Goal: Task Accomplishment & Management: Complete application form

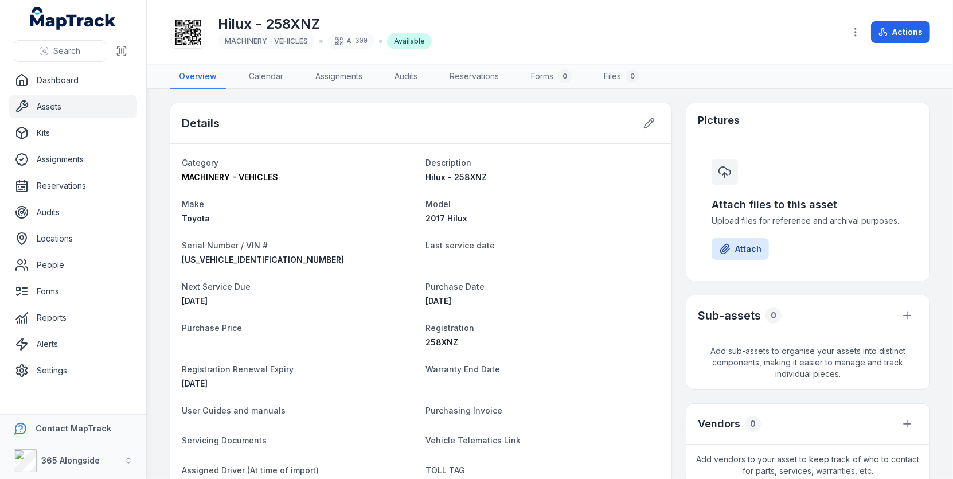
scroll to position [8, 0]
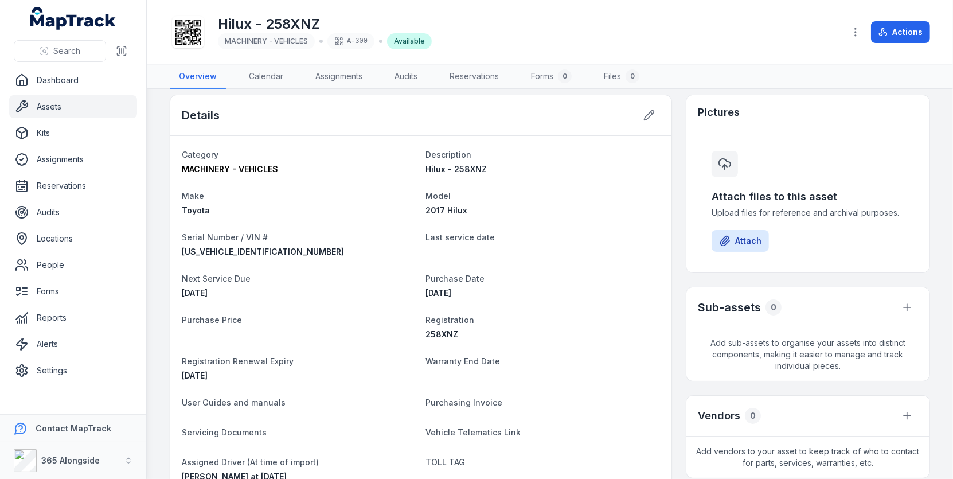
click at [192, 38] on icon at bounding box center [188, 32] width 25 height 25
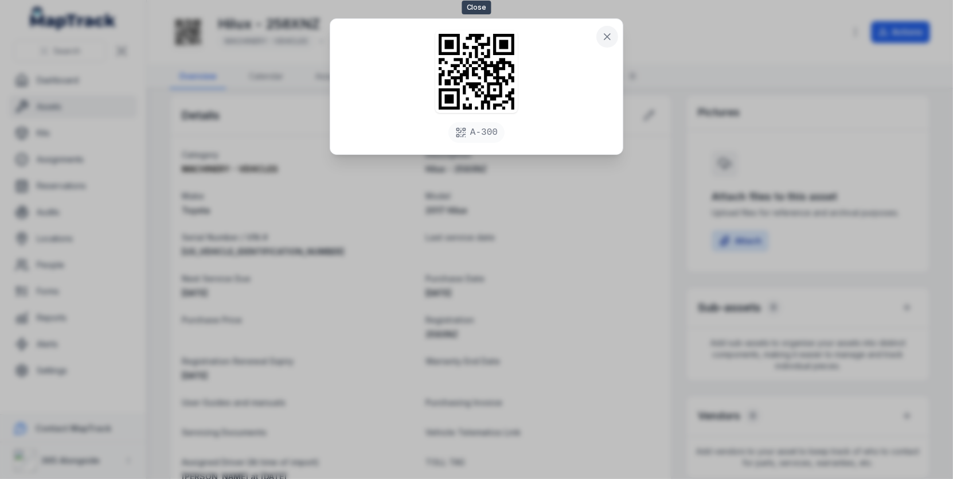
click at [606, 31] on icon at bounding box center [607, 36] width 11 height 11
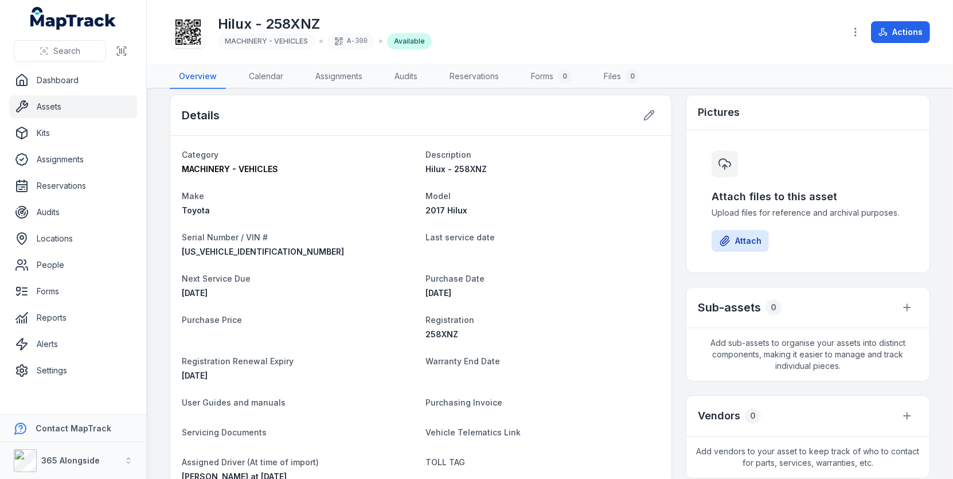
click at [202, 33] on div at bounding box center [188, 32] width 32 height 32
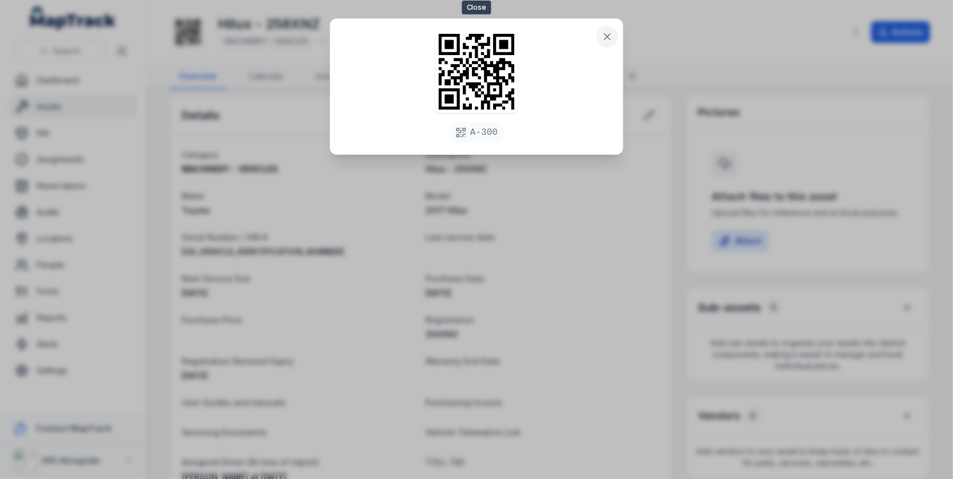
click at [609, 37] on icon at bounding box center [608, 37] width 6 height 6
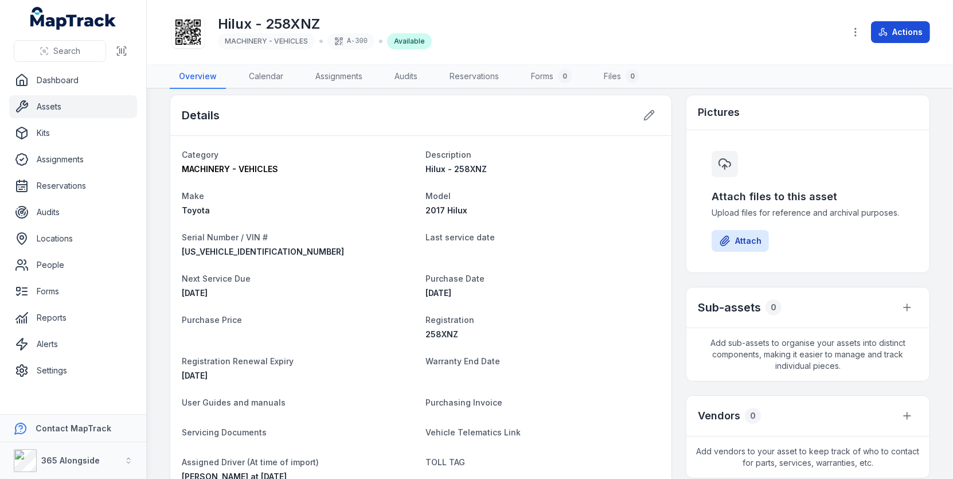
click at [903, 32] on button "Actions" at bounding box center [900, 32] width 59 height 22
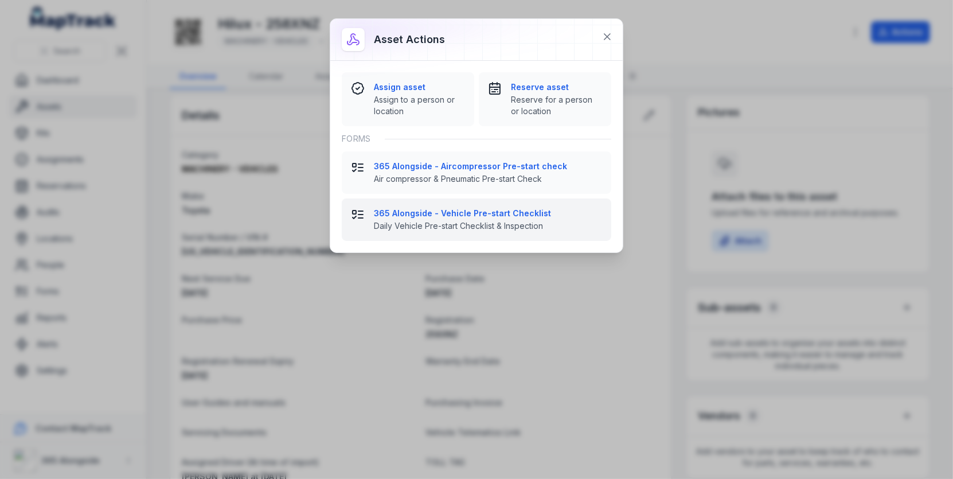
click at [521, 216] on strong "365 Alongside - Vehicle Pre-start Checklist" at bounding box center [488, 213] width 228 height 11
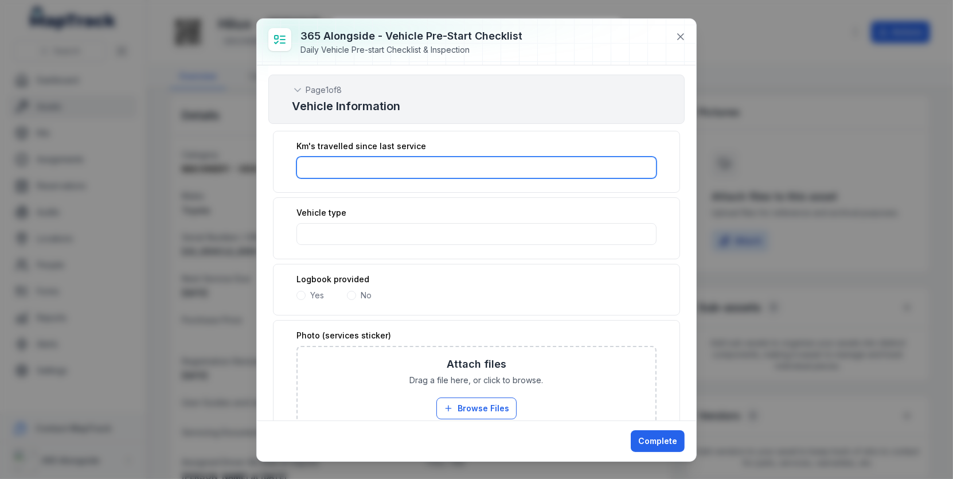
click at [478, 161] on input ":r9k:-form-item-label" at bounding box center [477, 168] width 360 height 22
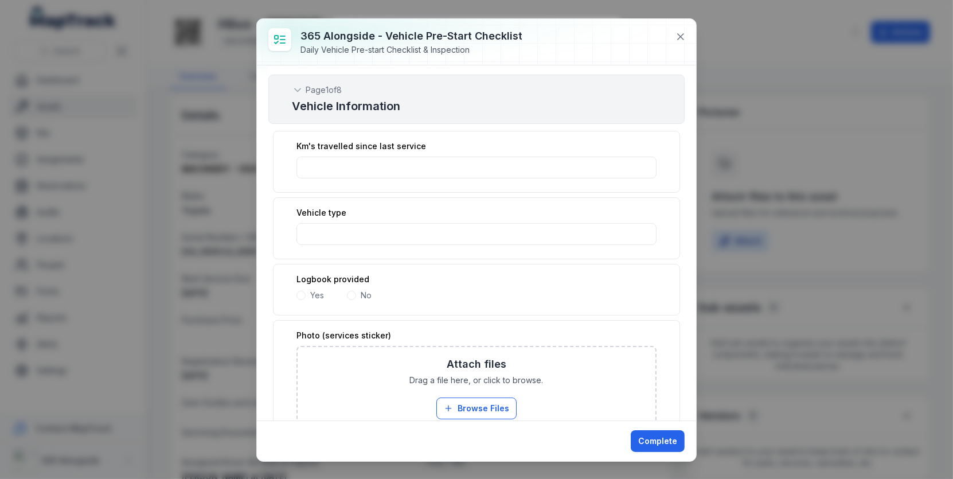
click at [476, 207] on div "Vehicle type" at bounding box center [477, 212] width 360 height 11
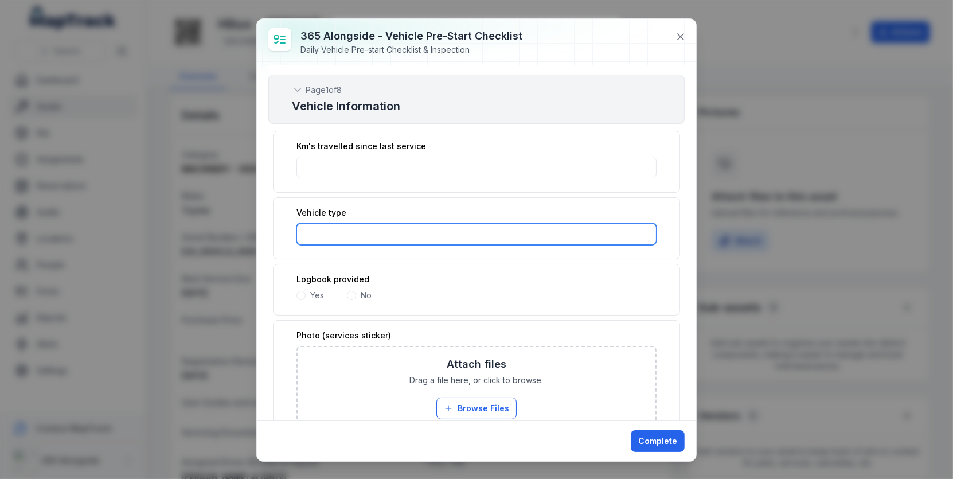
click at [476, 223] on input ":r9l:-form-item-label" at bounding box center [477, 234] width 360 height 22
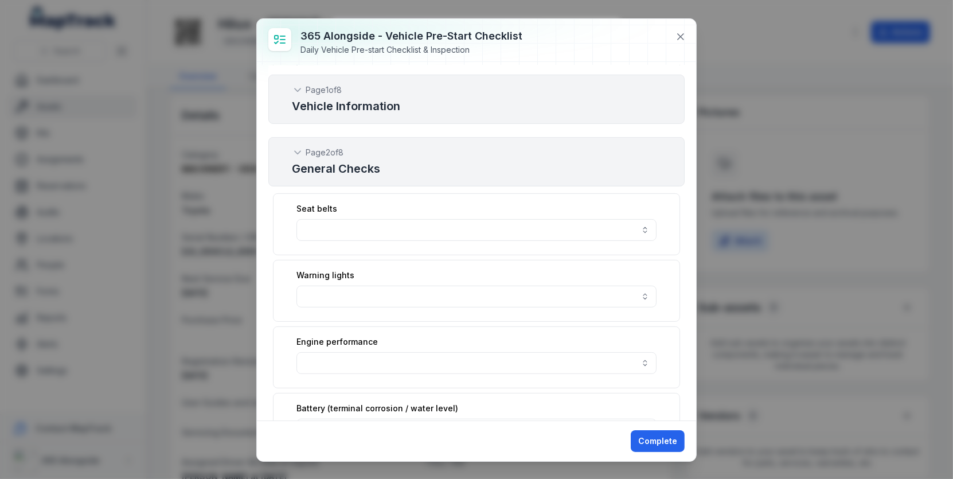
scroll to position [329, 0]
click at [492, 220] on button "button" at bounding box center [477, 228] width 360 height 22
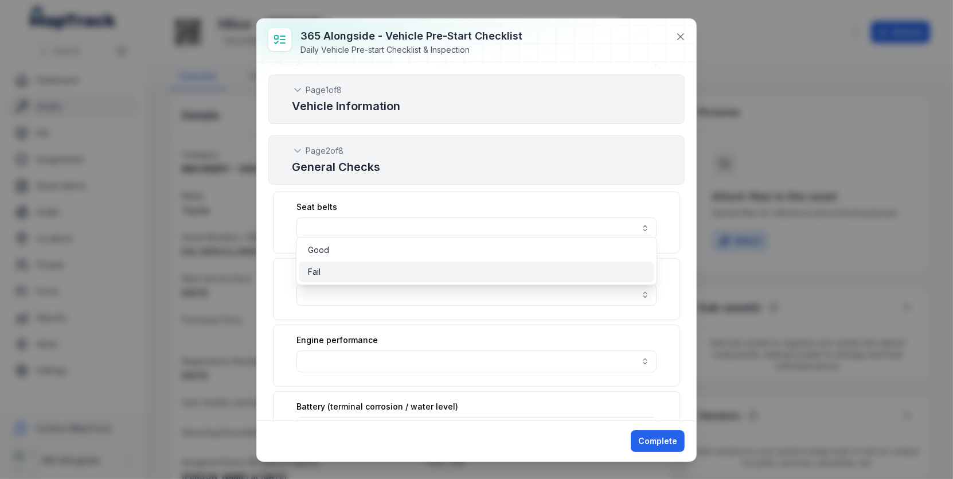
click at [469, 262] on div "Fail" at bounding box center [477, 272] width 356 height 21
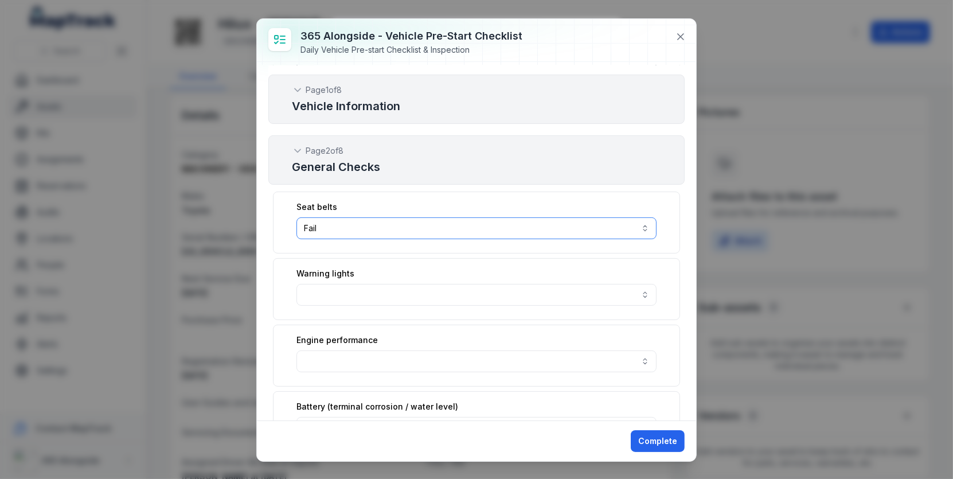
click at [493, 217] on button "Fail ****" at bounding box center [477, 228] width 360 height 22
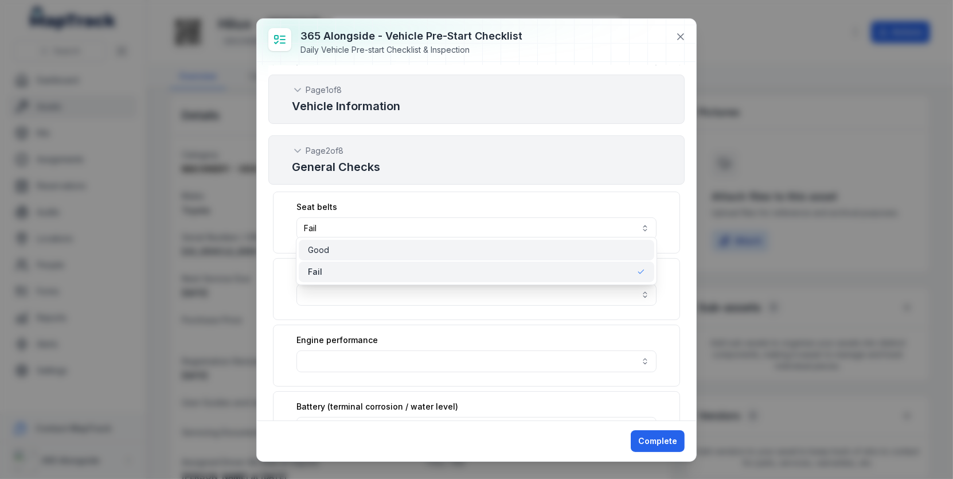
click at [482, 253] on div "Good" at bounding box center [476, 249] width 337 height 11
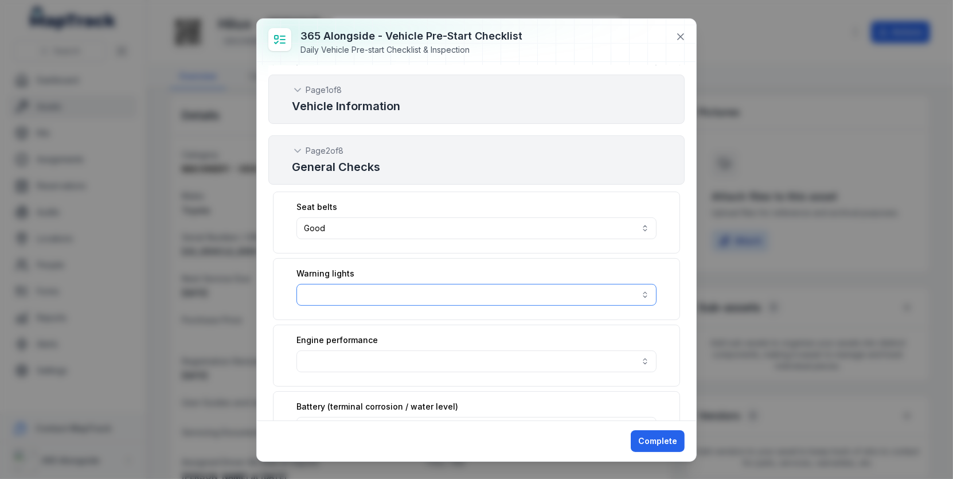
click at [482, 284] on button "button" at bounding box center [477, 295] width 360 height 22
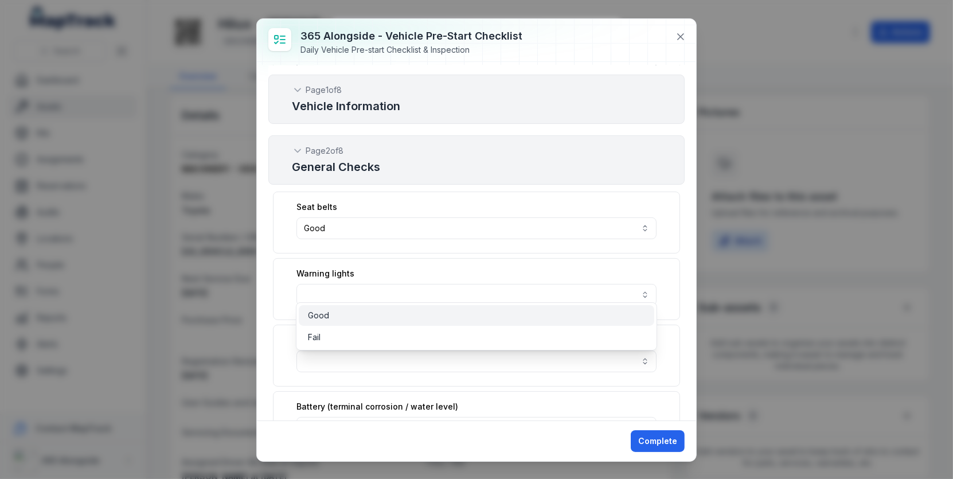
click at [477, 308] on div "Good" at bounding box center [477, 315] width 356 height 21
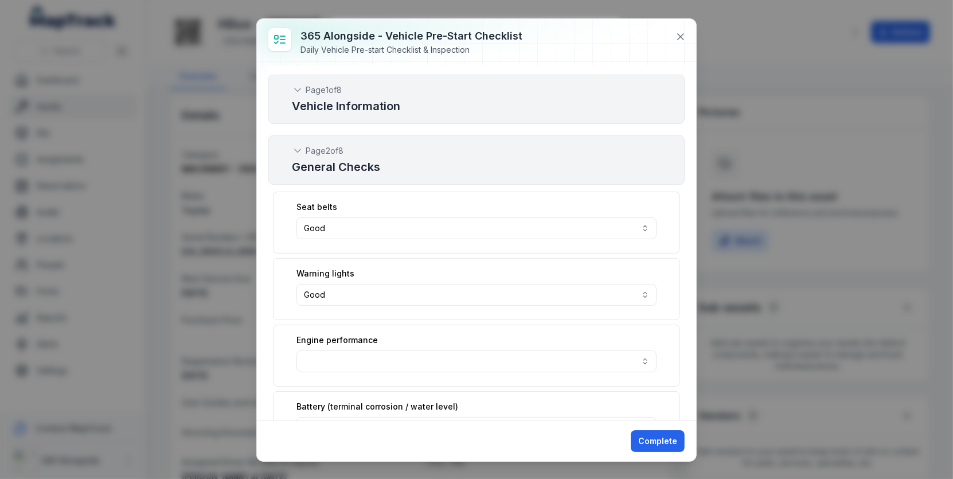
click at [494, 335] on div "Engine performance" at bounding box center [477, 339] width 360 height 11
click at [494, 350] on button "button" at bounding box center [477, 361] width 360 height 22
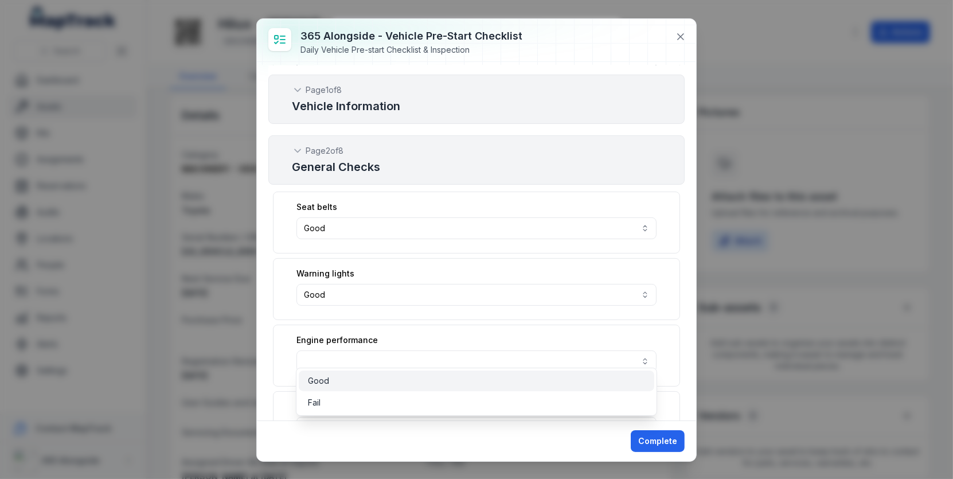
click at [488, 378] on div "Good" at bounding box center [476, 380] width 337 height 11
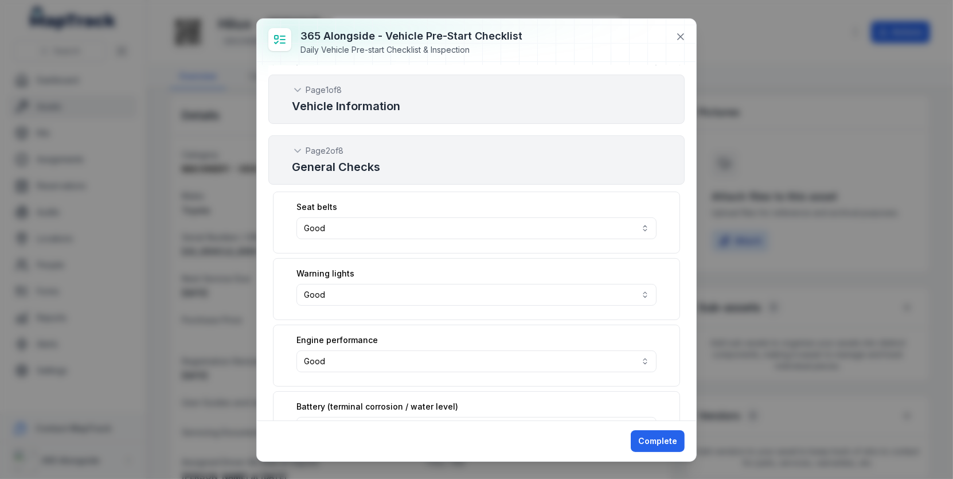
click at [523, 325] on div "Engine performance Good ****" at bounding box center [476, 356] width 407 height 62
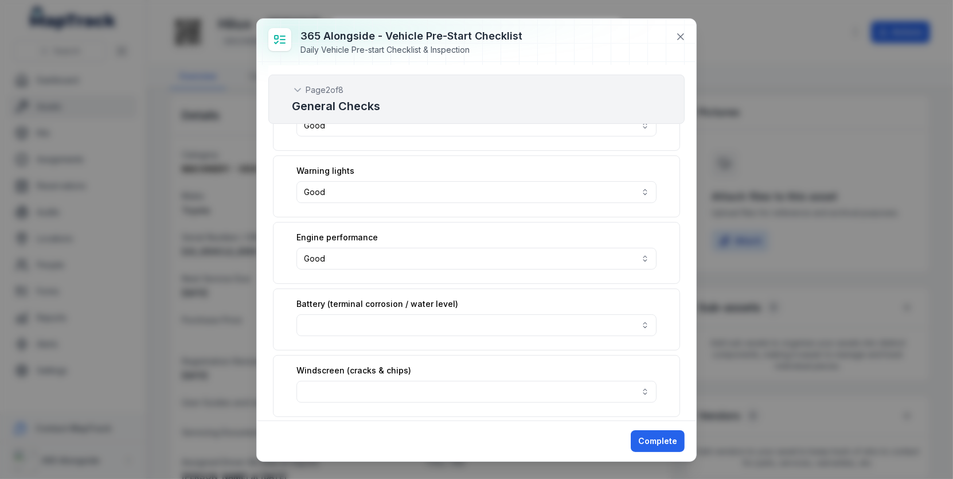
scroll to position [443, 0]
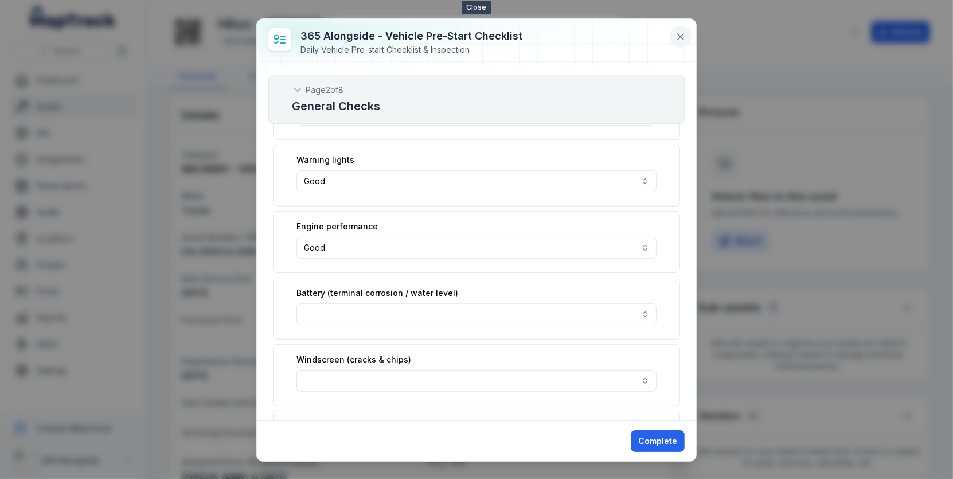
click at [684, 43] on button at bounding box center [681, 37] width 22 height 22
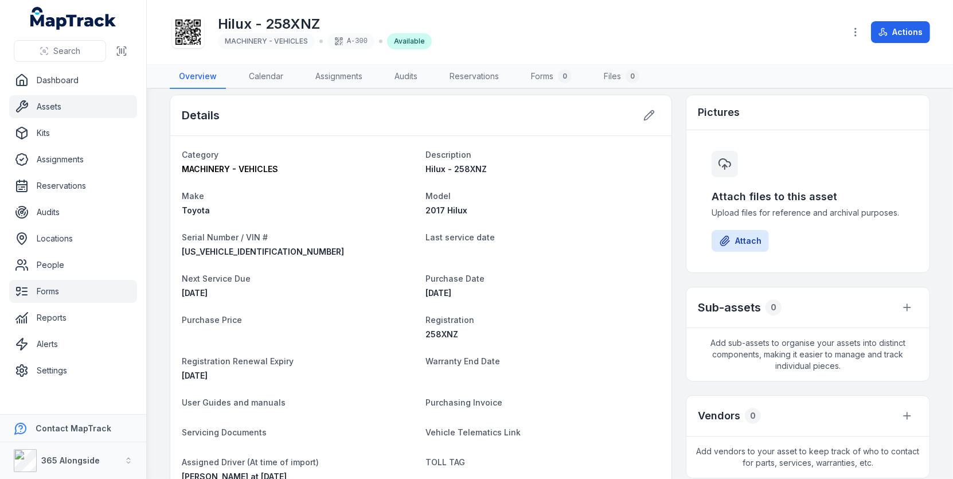
click at [94, 294] on link "Forms" at bounding box center [73, 291] width 128 height 23
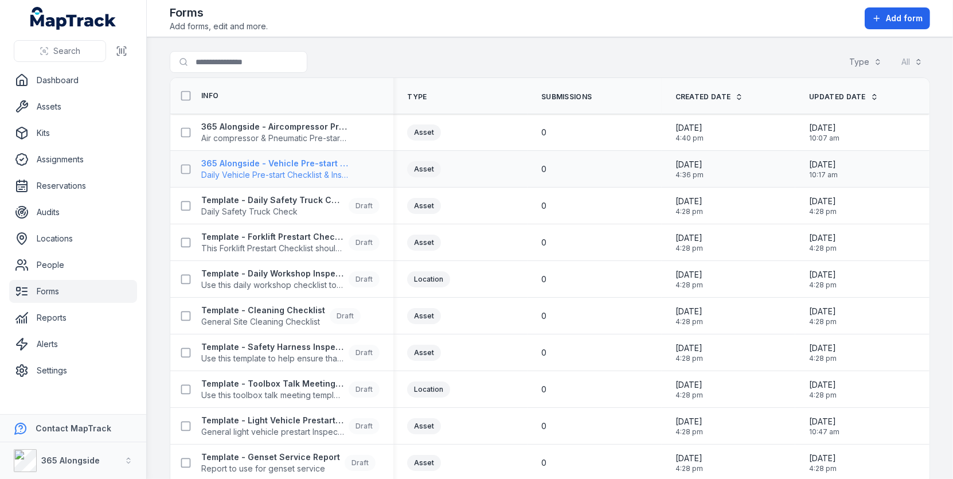
click at [282, 163] on strong "365 Alongside - Vehicle Pre-start Checklist" at bounding box center [274, 163] width 147 height 11
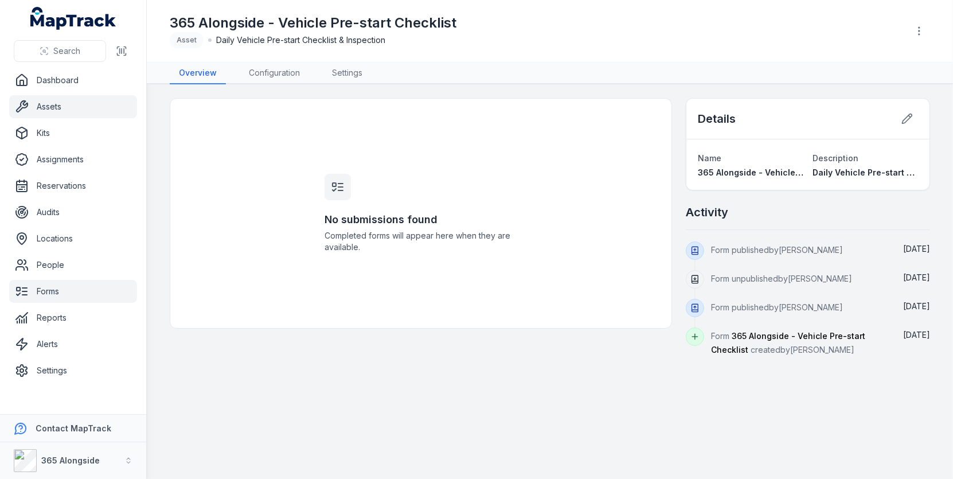
click at [69, 115] on link "Assets" at bounding box center [73, 106] width 128 height 23
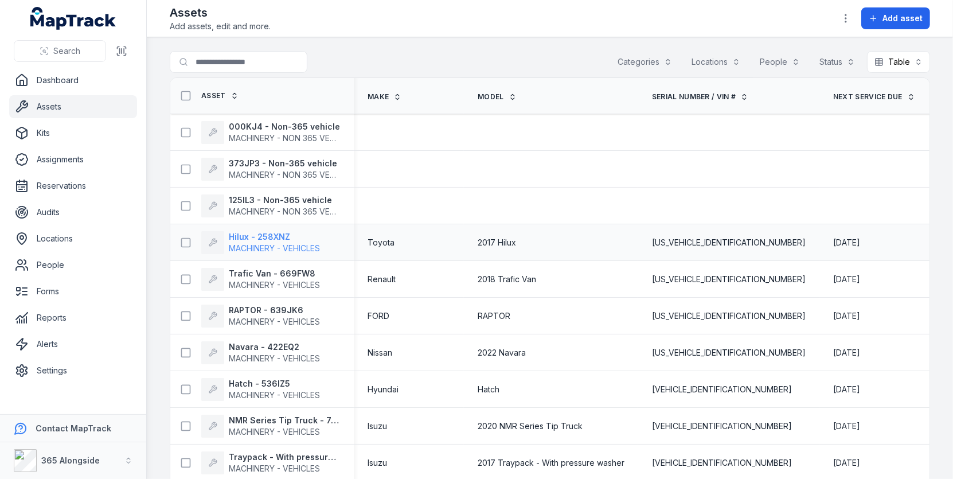
click at [291, 244] on span "MACHINERY - VEHICLES" at bounding box center [274, 248] width 91 height 10
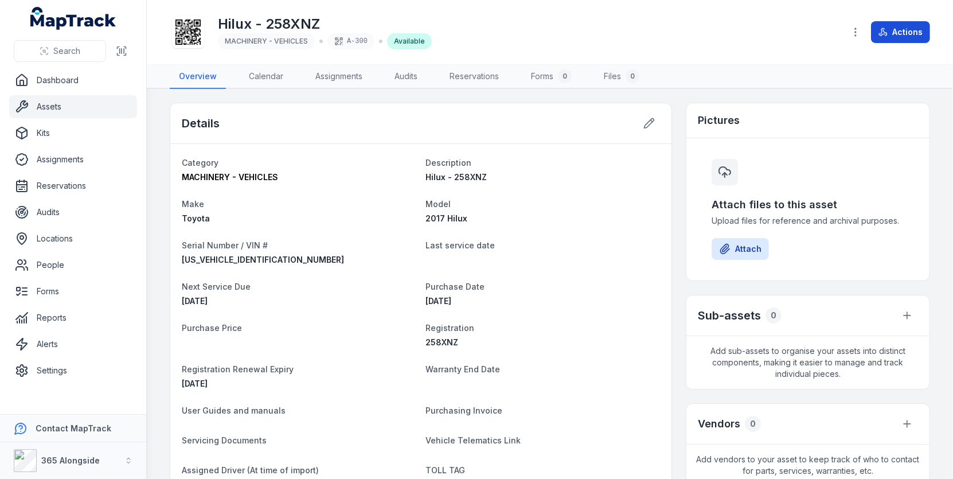
click at [907, 33] on button "Actions" at bounding box center [900, 32] width 59 height 22
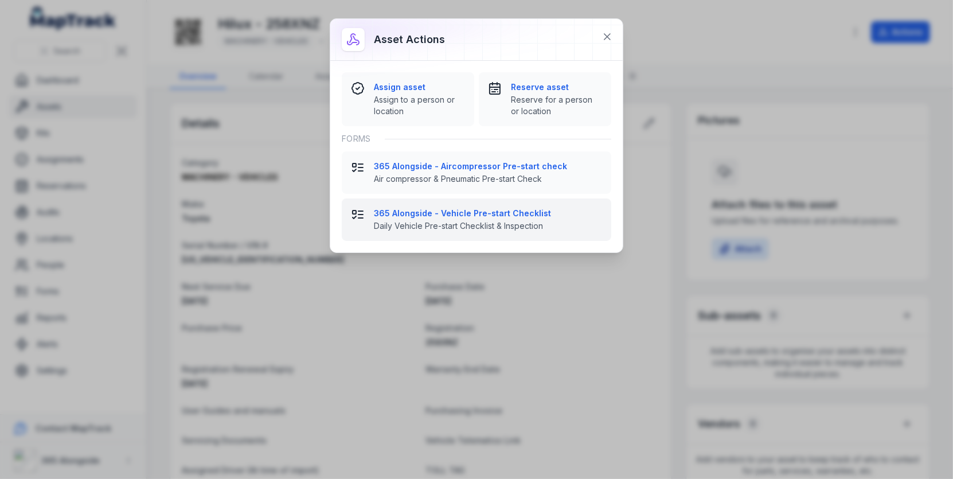
click at [527, 212] on strong "365 Alongside - Vehicle Pre-start Checklist" at bounding box center [488, 213] width 228 height 11
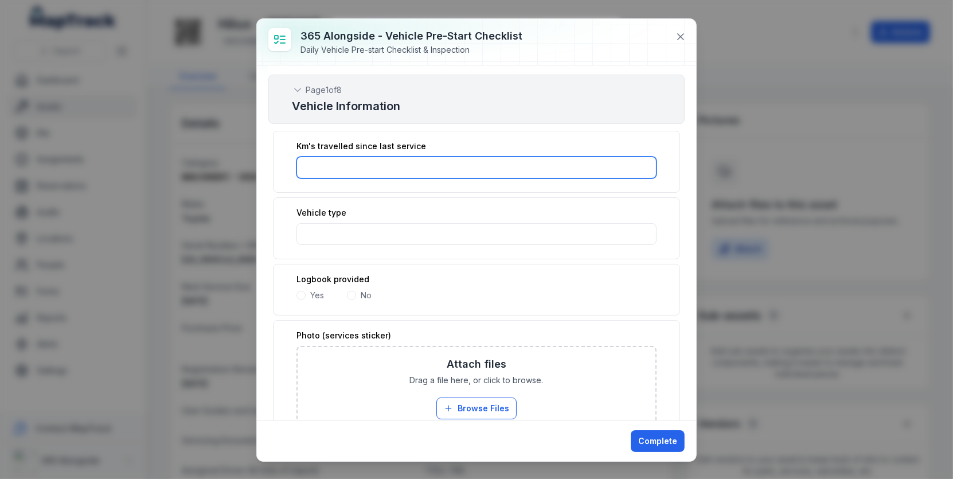
click at [418, 167] on input ":rgp:-form-item-label" at bounding box center [477, 168] width 360 height 22
type input "*****"
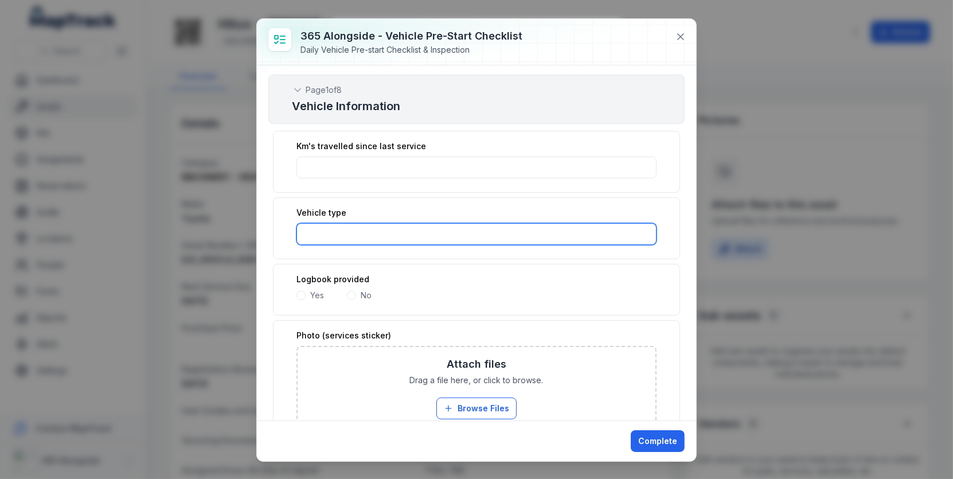
click at [404, 223] on input ":rgq:-form-item-label" at bounding box center [477, 234] width 360 height 22
type input "***"
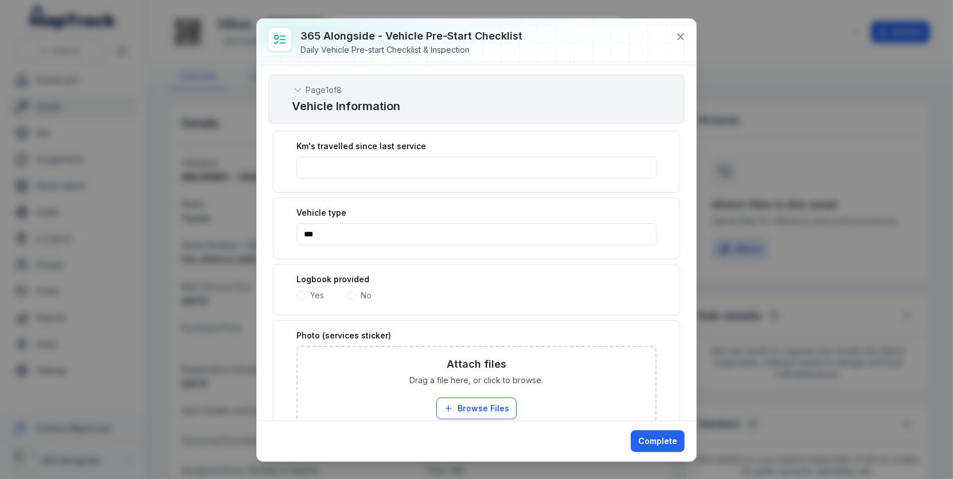
click at [301, 291] on span at bounding box center [301, 295] width 9 height 9
click at [486, 400] on button "Browse Files" at bounding box center [477, 409] width 80 height 22
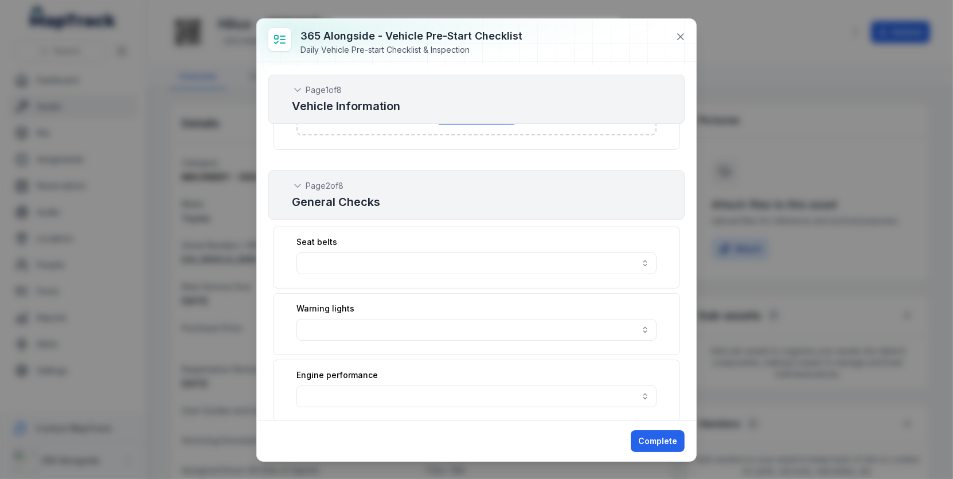
scroll to position [348, 0]
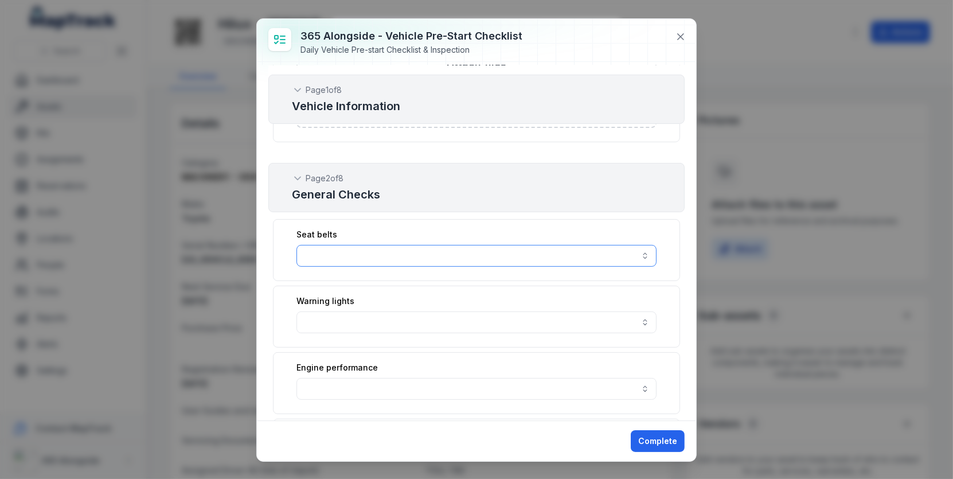
click at [437, 246] on button "button" at bounding box center [477, 256] width 360 height 22
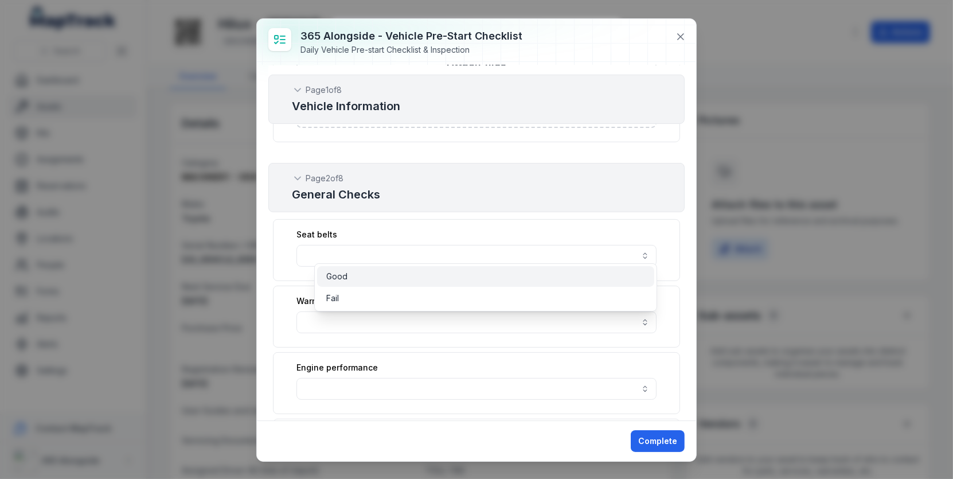
click at [423, 285] on div "Good" at bounding box center [485, 276] width 337 height 21
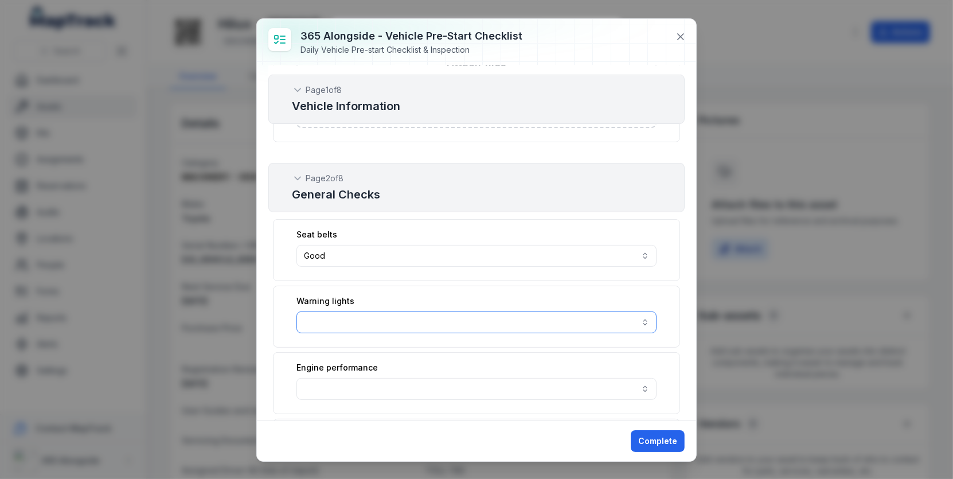
click at [413, 320] on button "button" at bounding box center [477, 322] width 360 height 22
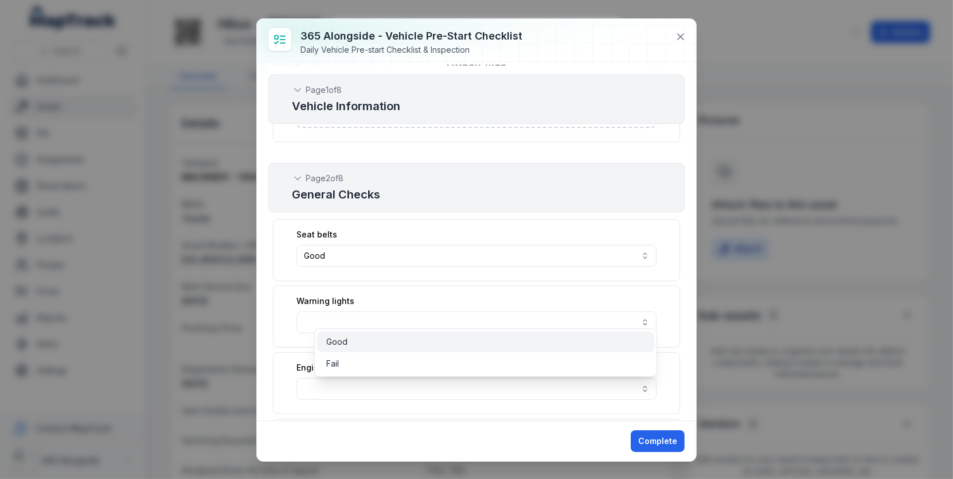
click at [413, 341] on div "Good" at bounding box center [485, 341] width 319 height 11
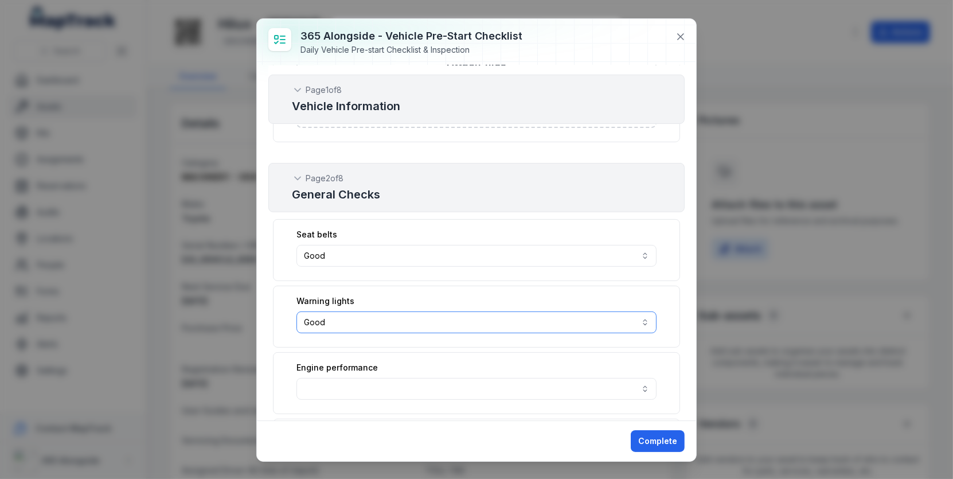
scroll to position [537, 0]
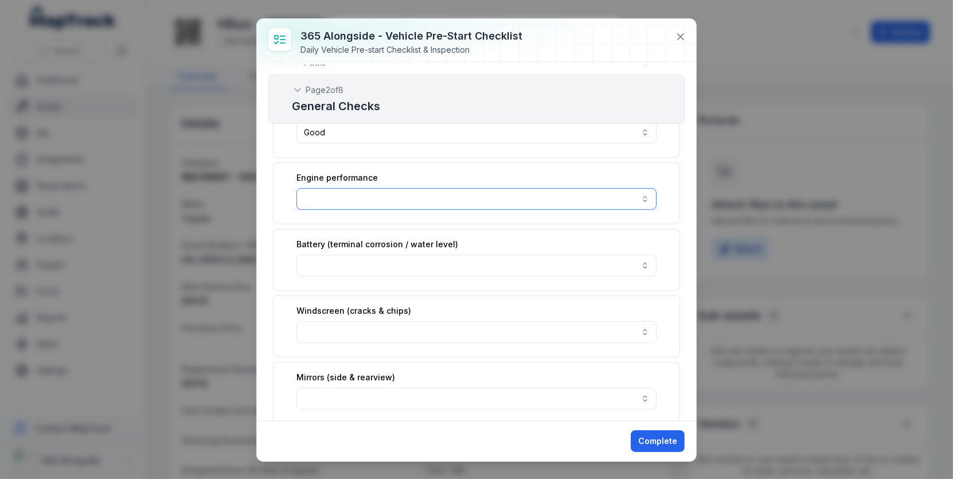
click at [438, 194] on button "button" at bounding box center [477, 199] width 360 height 22
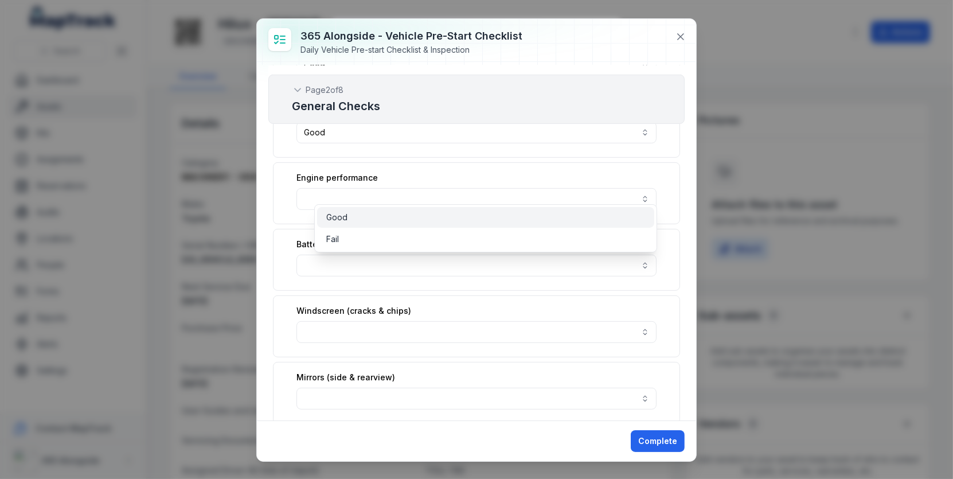
click at [436, 219] on div "Good" at bounding box center [485, 217] width 319 height 11
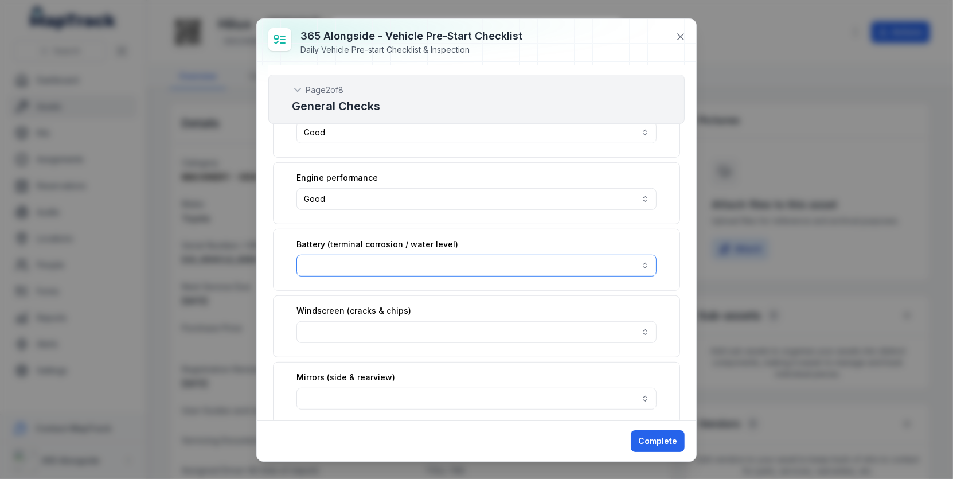
click at [434, 255] on button "button" at bounding box center [477, 266] width 360 height 22
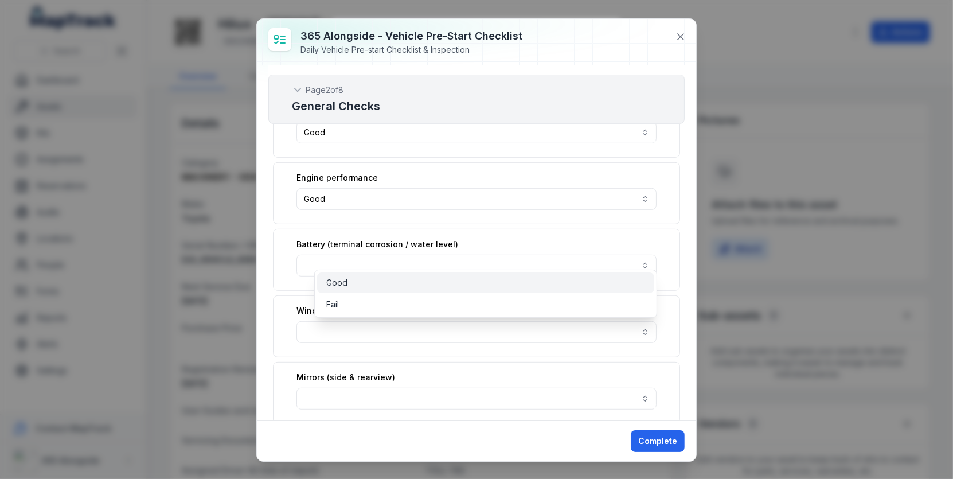
click at [434, 291] on div "Good" at bounding box center [485, 282] width 337 height 21
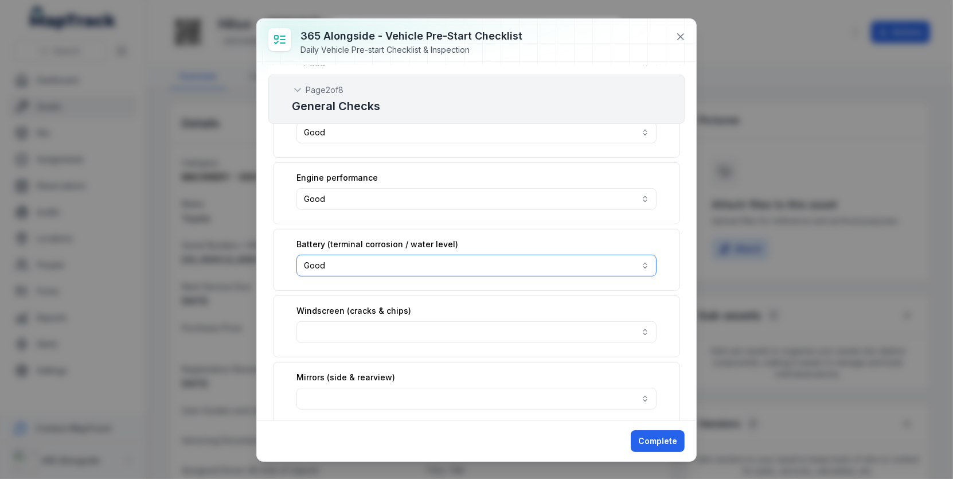
scroll to position [610, 0]
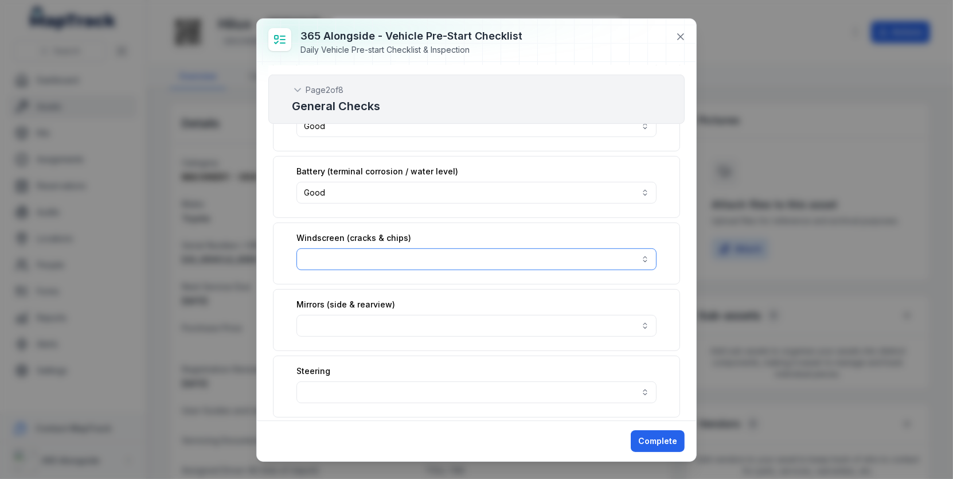
click at [459, 248] on button "button" at bounding box center [477, 259] width 360 height 22
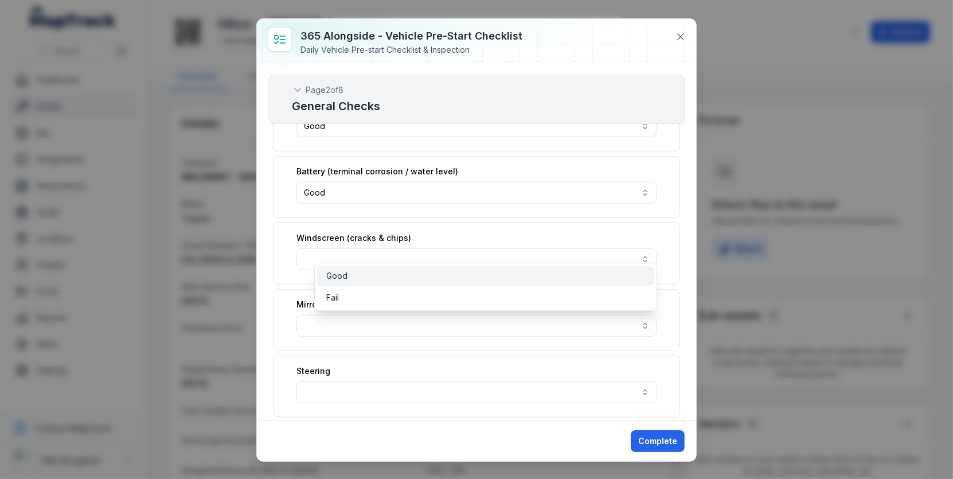
click at [449, 272] on div "Good" at bounding box center [485, 275] width 319 height 11
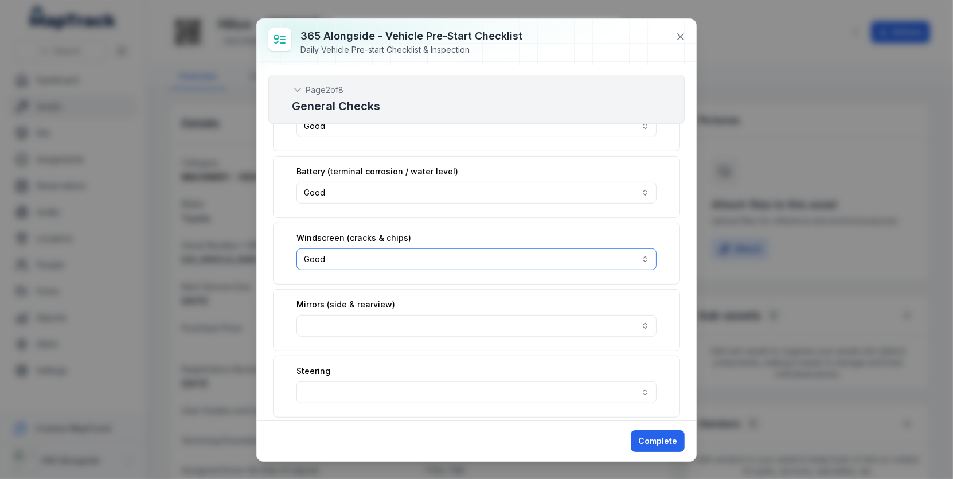
scroll to position [643, 0]
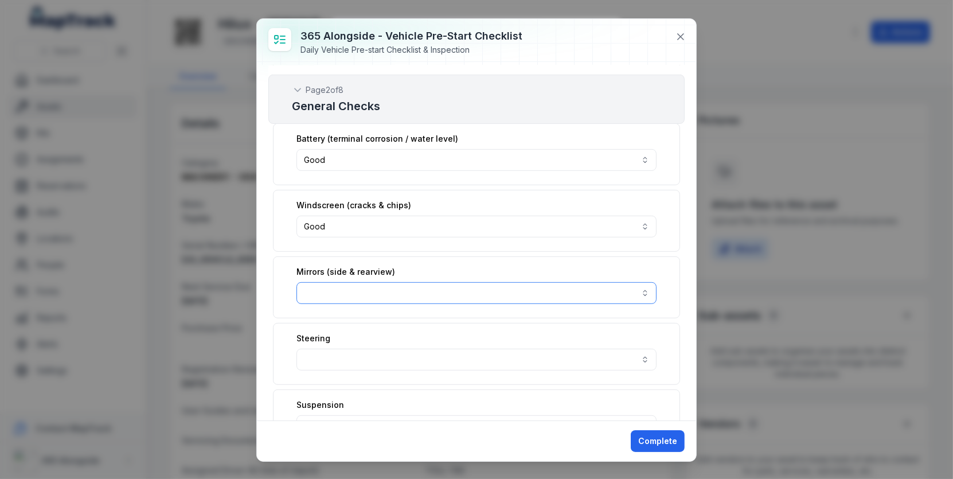
click at [446, 282] on button "button" at bounding box center [477, 293] width 360 height 22
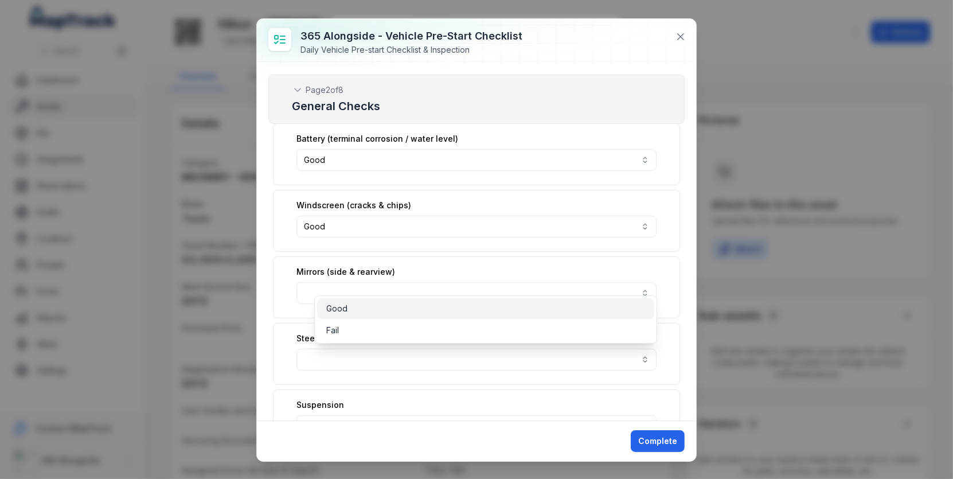
click at [437, 301] on div "Good" at bounding box center [485, 308] width 337 height 21
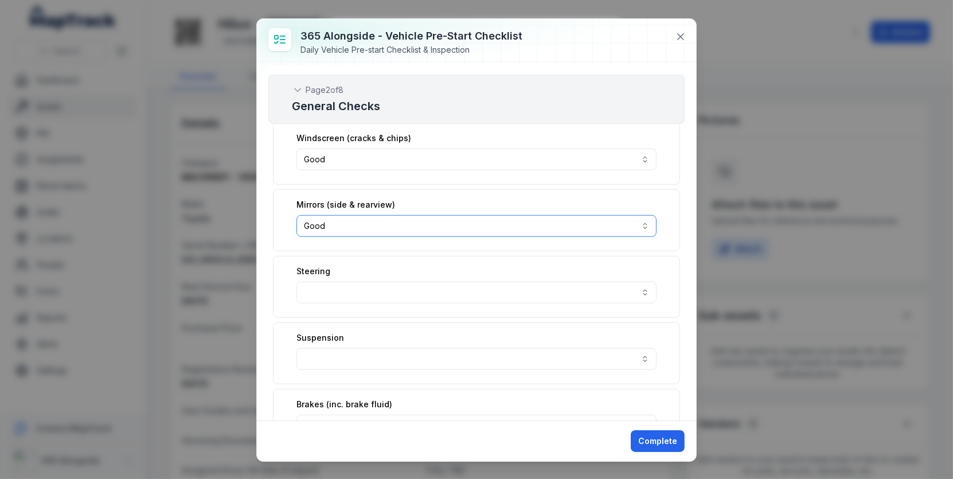
scroll to position [710, 0]
click at [450, 266] on div "Steering" at bounding box center [476, 287] width 407 height 62
click at [450, 267] on div "Steering" at bounding box center [476, 287] width 407 height 62
click at [450, 282] on button "button" at bounding box center [477, 293] width 360 height 22
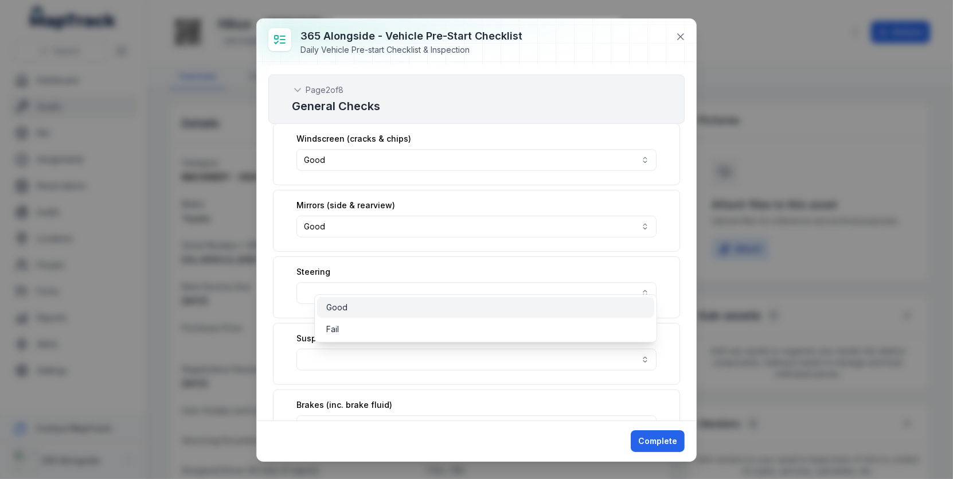
click at [446, 298] on div "Good" at bounding box center [485, 307] width 337 height 21
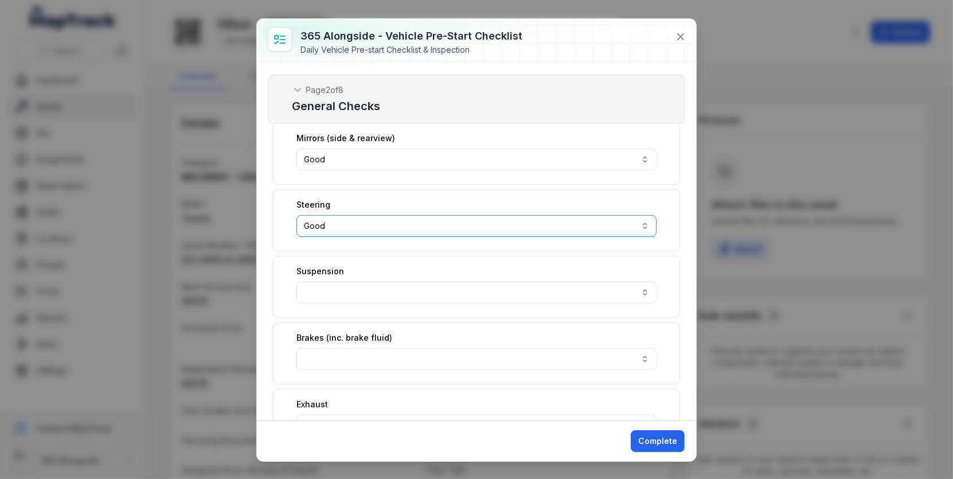
scroll to position [781, 0]
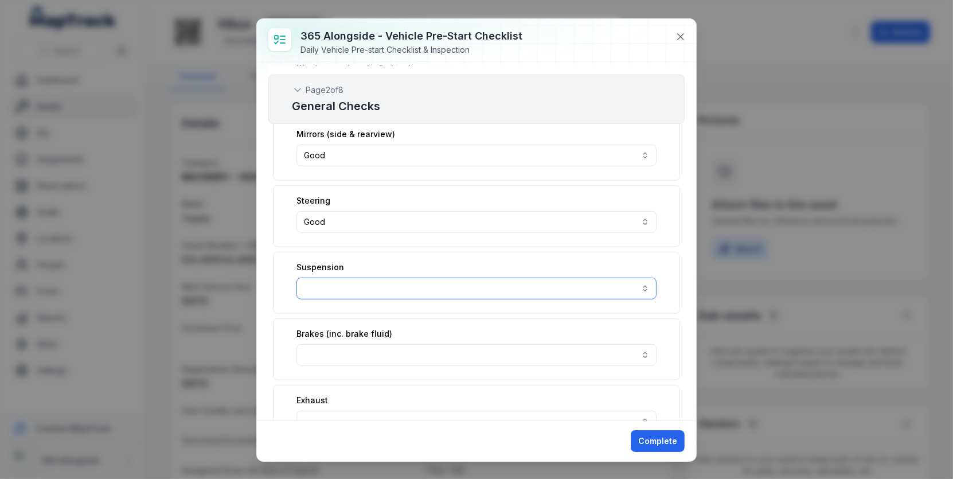
click at [454, 279] on button "button" at bounding box center [477, 289] width 360 height 22
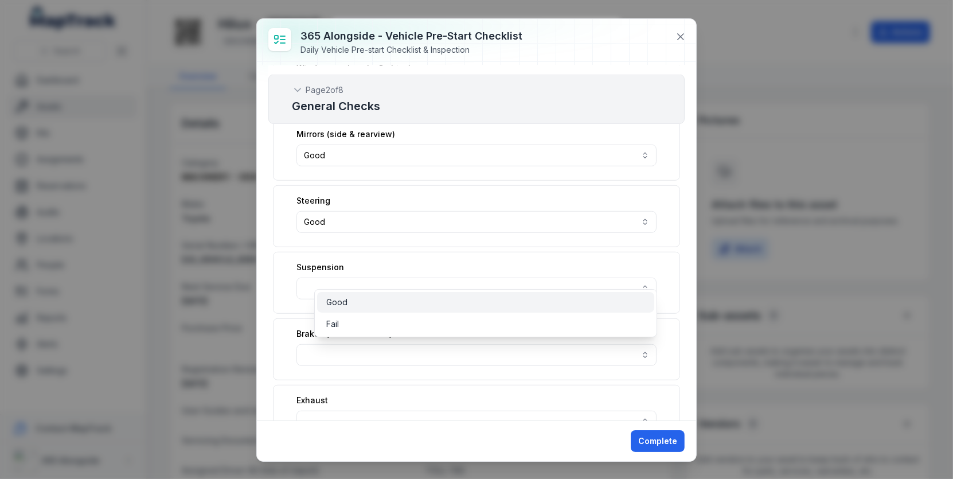
click at [450, 302] on div "Good" at bounding box center [485, 302] width 319 height 11
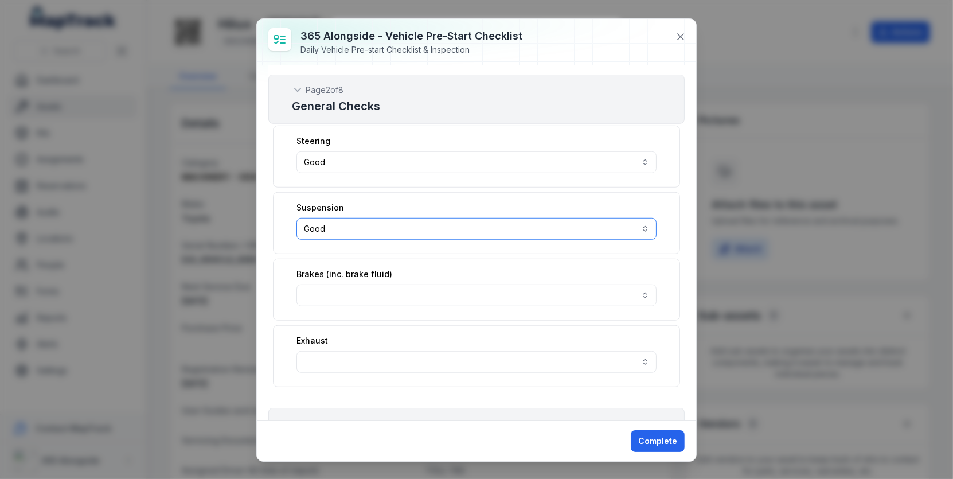
scroll to position [843, 0]
click at [458, 282] on button "button" at bounding box center [477, 293] width 360 height 22
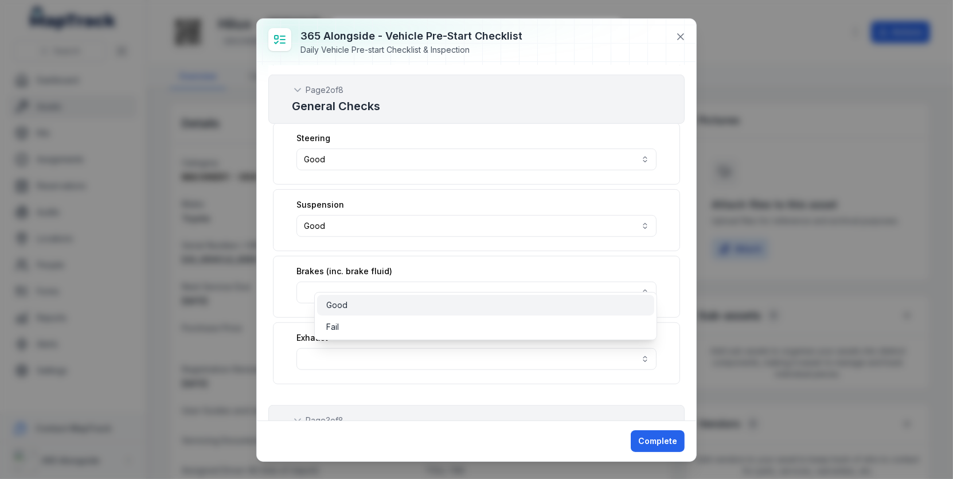
click at [454, 300] on div "Good" at bounding box center [485, 304] width 319 height 11
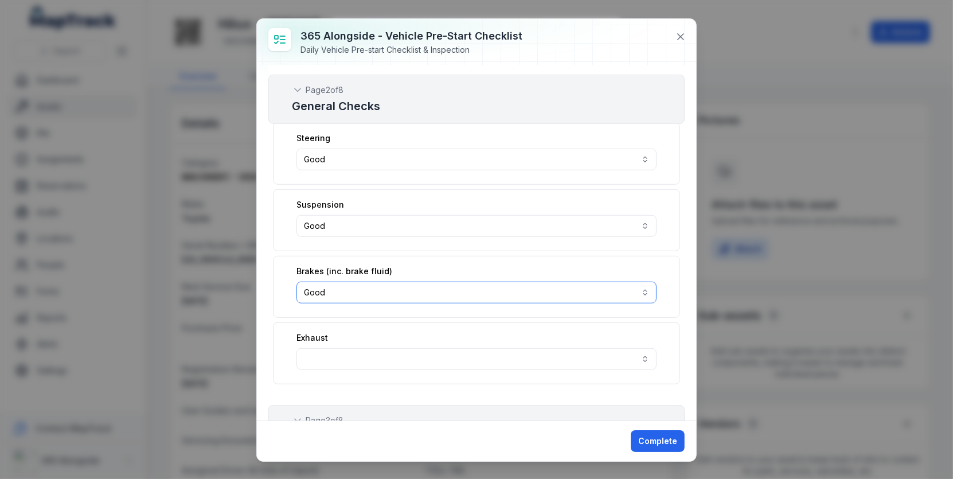
scroll to position [868, 0]
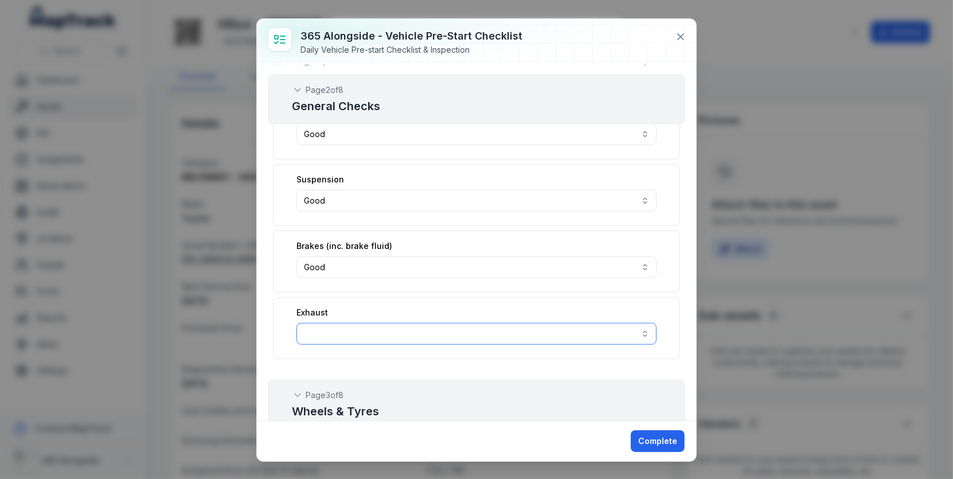
click at [452, 323] on button "button" at bounding box center [477, 334] width 360 height 22
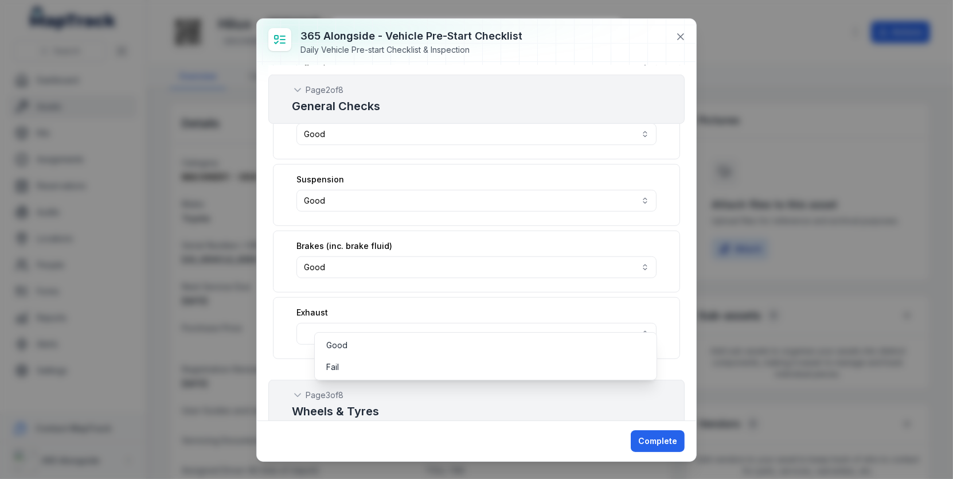
click at [447, 333] on div "Good Fail" at bounding box center [485, 356] width 343 height 48
click at [447, 342] on div "Good" at bounding box center [485, 345] width 319 height 11
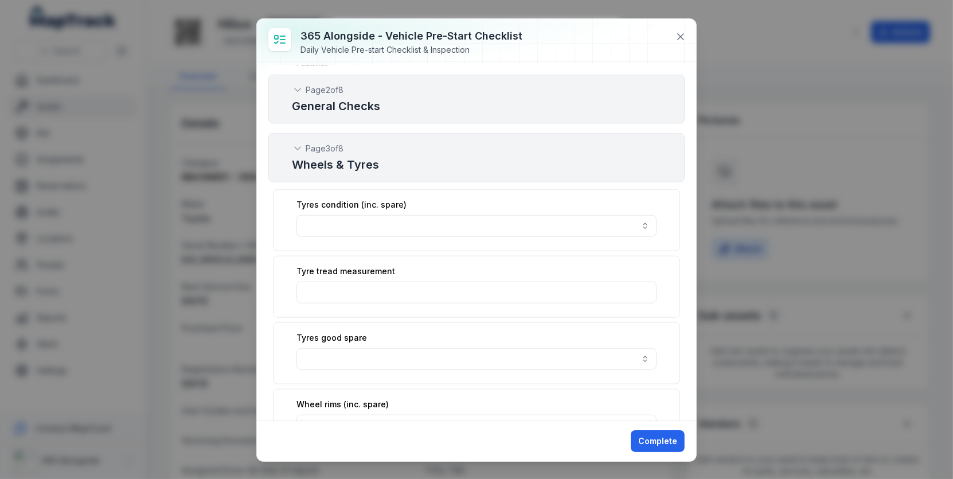
scroll to position [1140, 0]
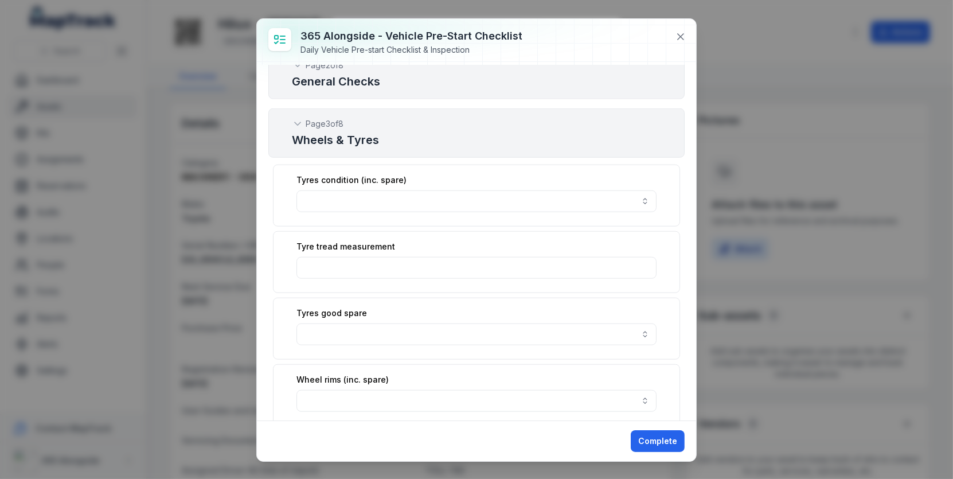
click at [446, 196] on div "Tyres condition (inc. spare)" at bounding box center [476, 196] width 407 height 62
click at [446, 190] on button "button" at bounding box center [477, 201] width 360 height 22
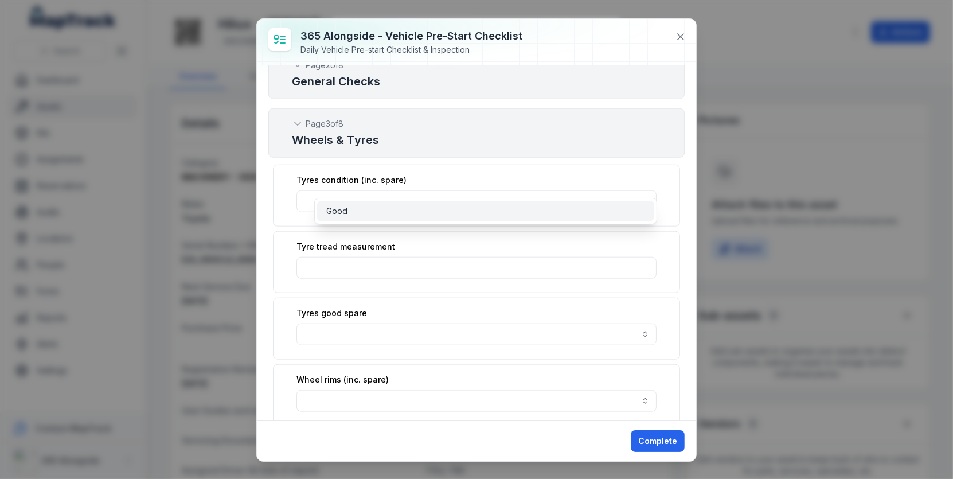
click at [450, 217] on div "Good" at bounding box center [485, 211] width 337 height 21
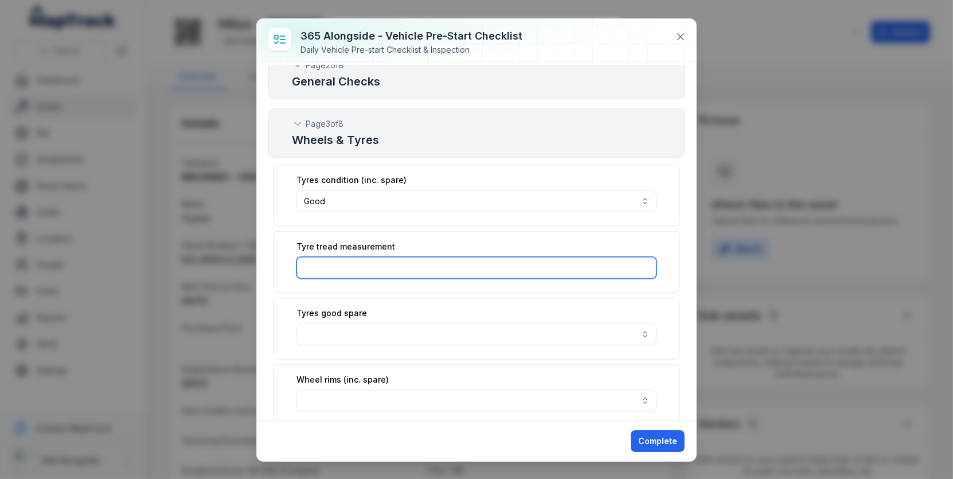
click at [446, 257] on input ":rim:-form-item-label" at bounding box center [477, 268] width 360 height 22
type input "*****"
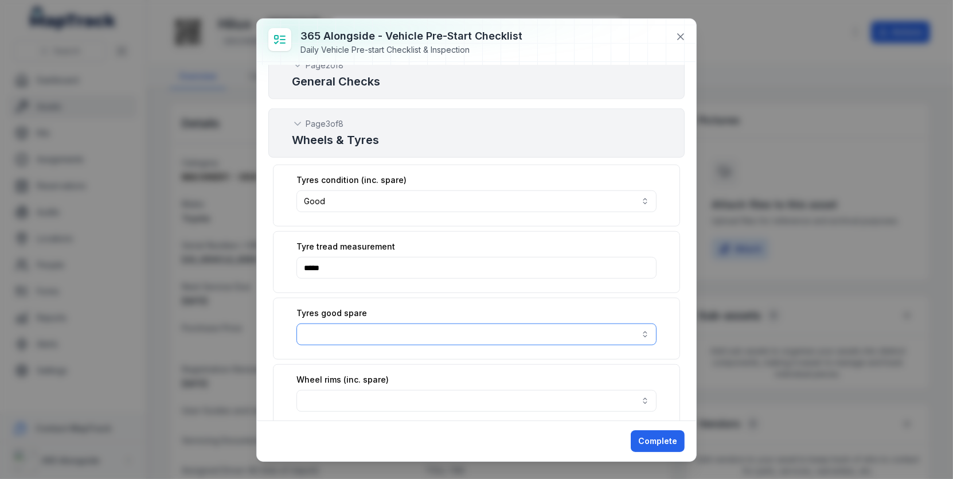
click at [413, 324] on button "button" at bounding box center [477, 335] width 360 height 22
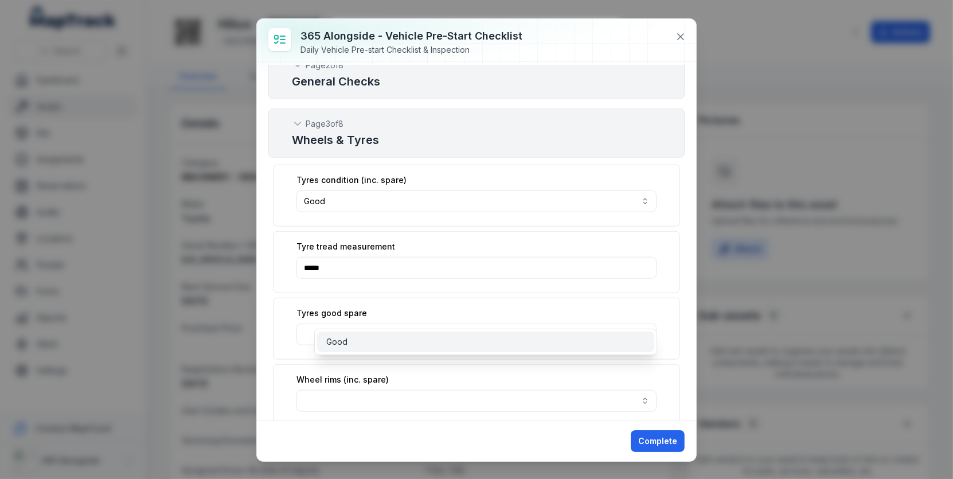
click at [407, 344] on div "Good" at bounding box center [485, 341] width 319 height 11
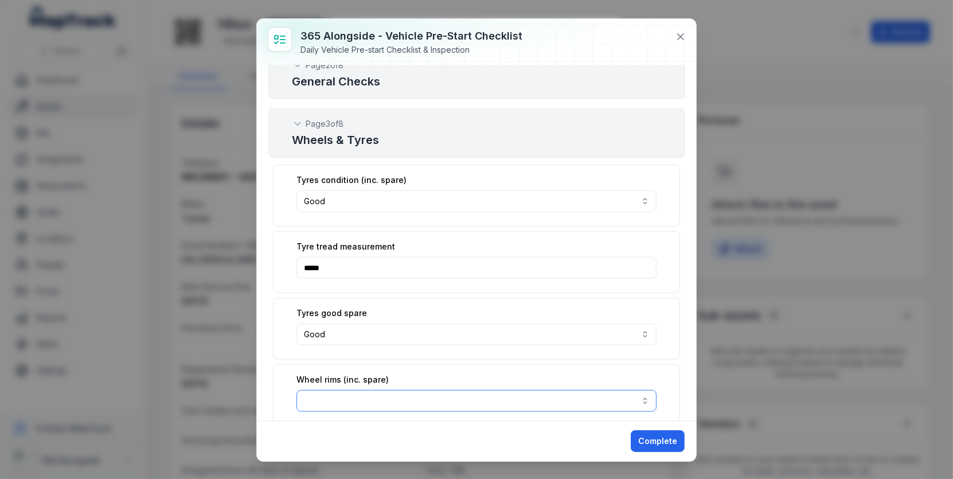
click at [405, 390] on button "button" at bounding box center [477, 401] width 360 height 22
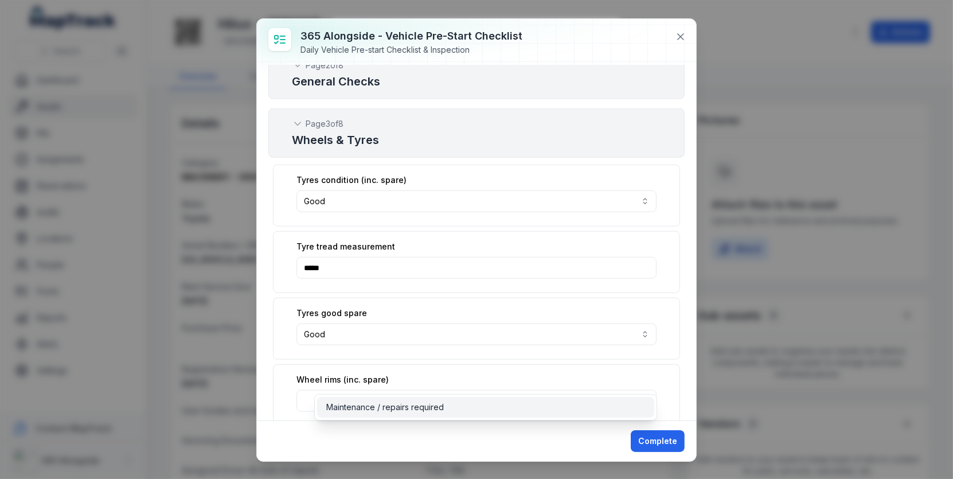
click at [404, 403] on span "Maintenance / repairs required" at bounding box center [385, 407] width 118 height 11
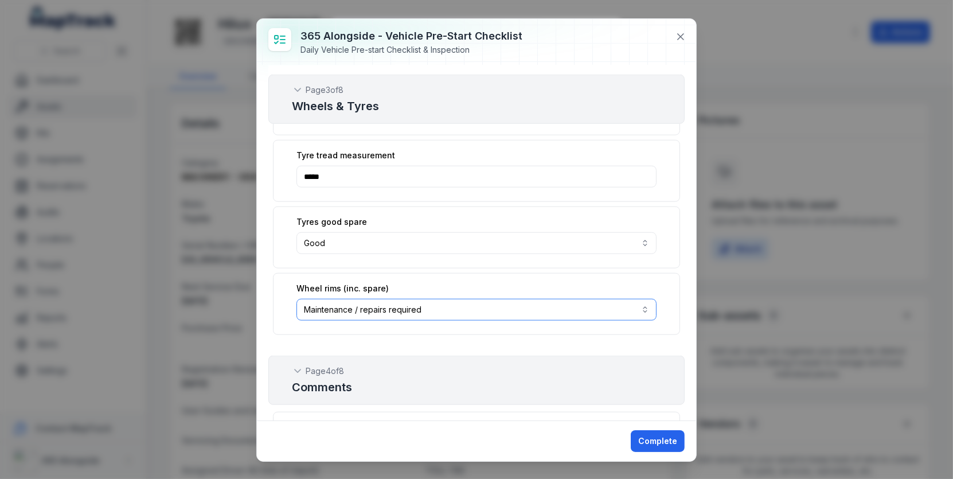
scroll to position [1424, 0]
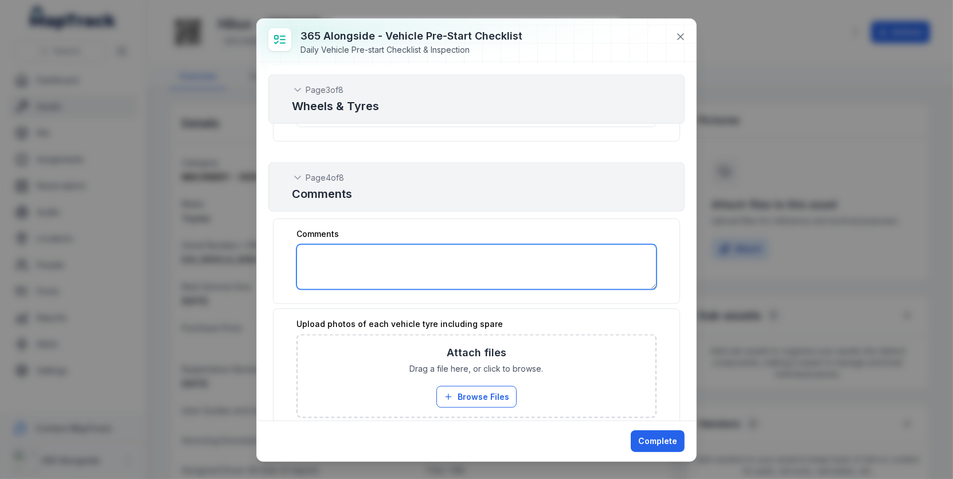
click at [436, 244] on textarea ":rj2:-form-item-label" at bounding box center [477, 266] width 360 height 45
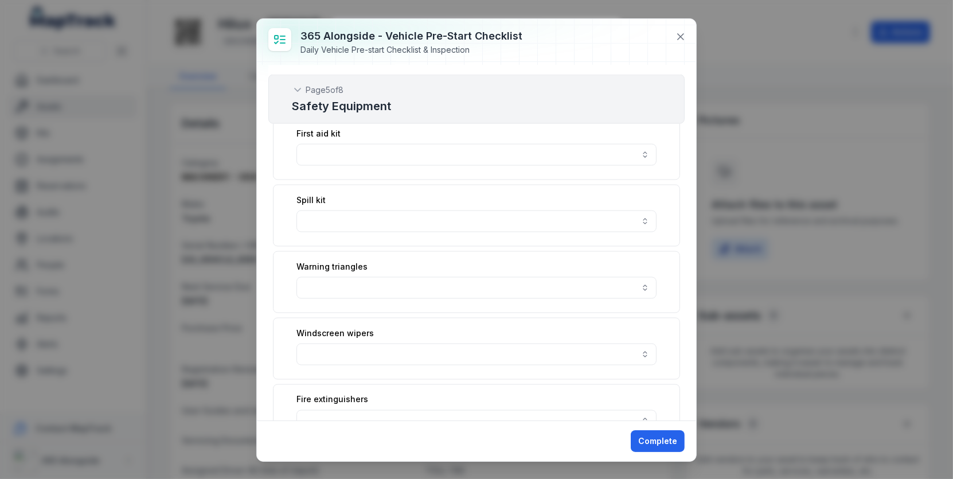
scroll to position [1837, 0]
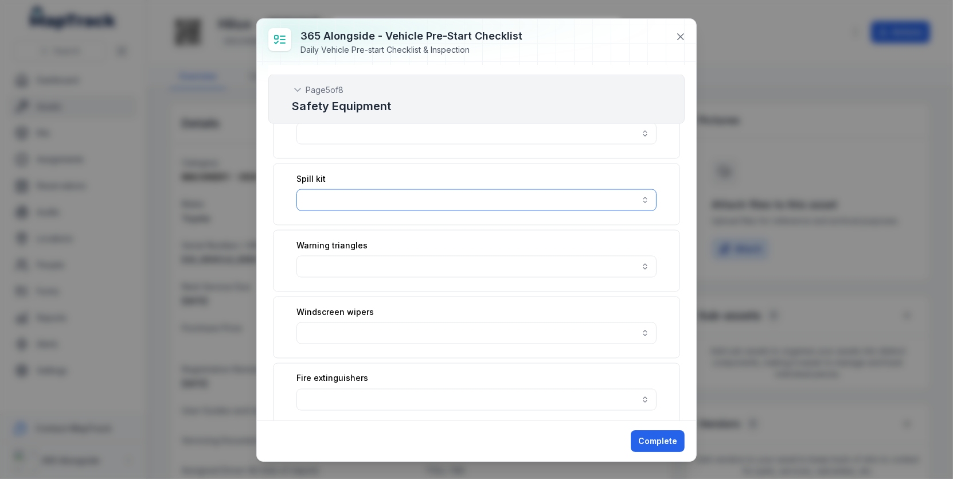
click at [435, 189] on button "button" at bounding box center [477, 200] width 360 height 22
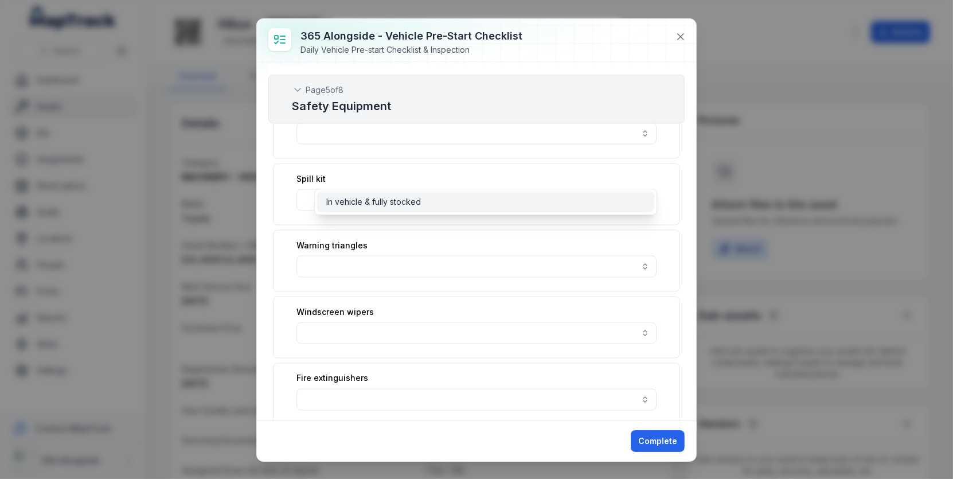
click at [433, 198] on div "In vehicle & fully stocked" at bounding box center [485, 201] width 319 height 11
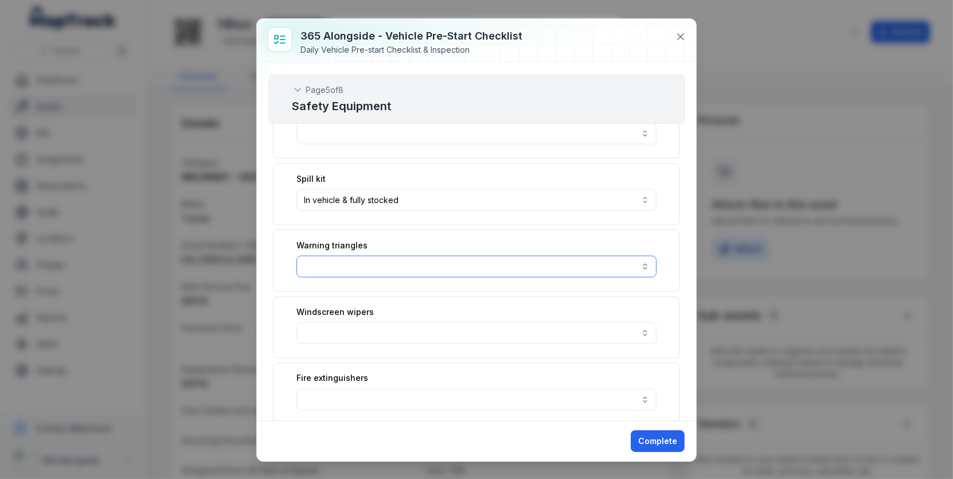
click at [432, 256] on button "button" at bounding box center [477, 267] width 360 height 22
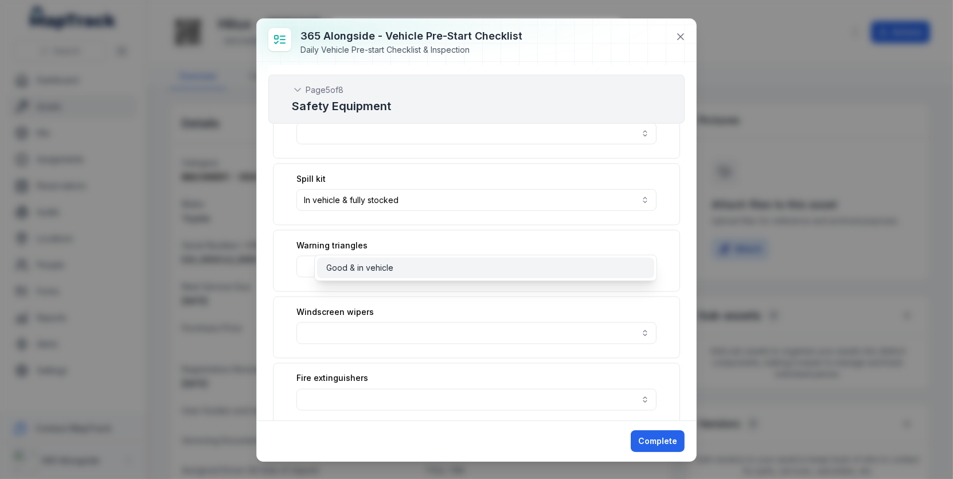
click at [428, 268] on div "Good & in vehicle" at bounding box center [485, 267] width 319 height 11
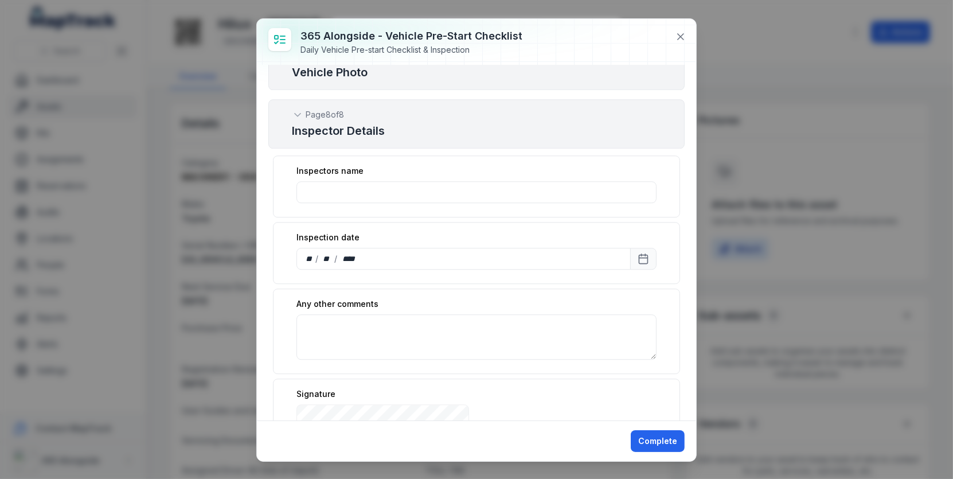
scroll to position [3161, 0]
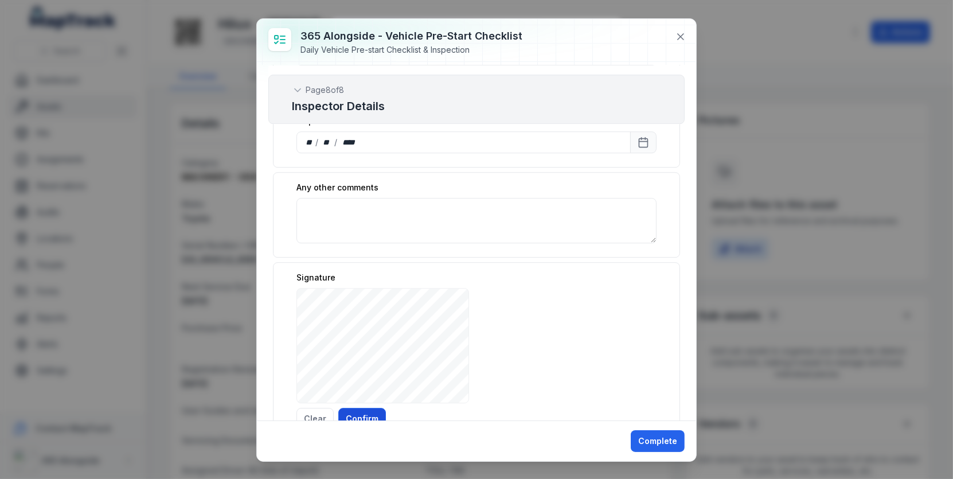
click at [370, 408] on button "Confirm" at bounding box center [362, 419] width 48 height 22
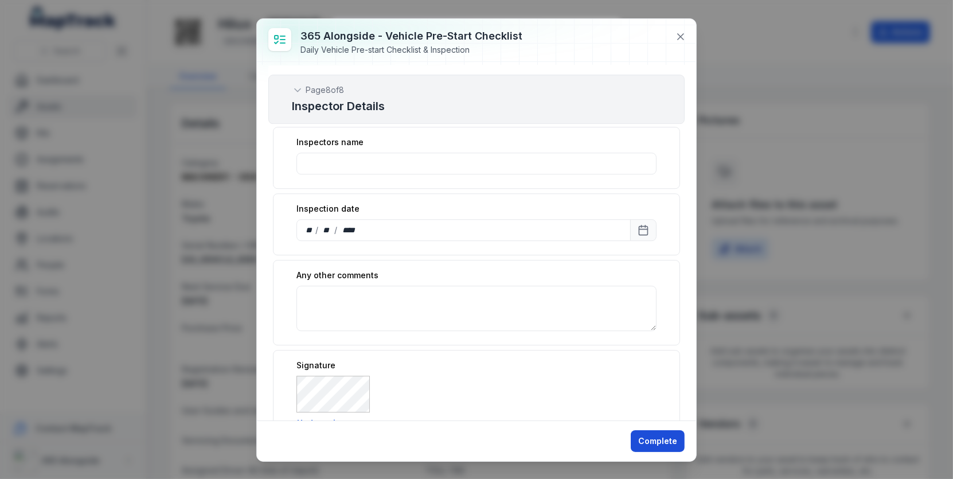
click at [654, 434] on button "Complete" at bounding box center [658, 441] width 54 height 22
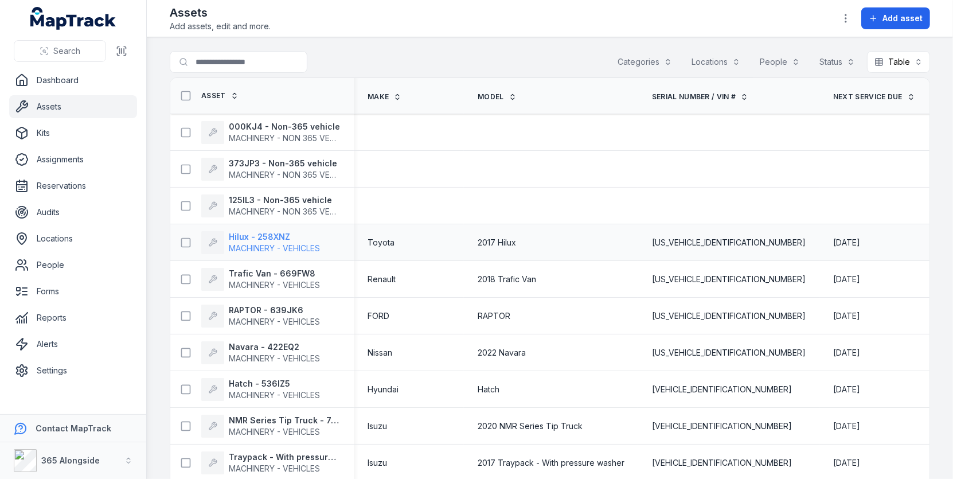
click at [300, 235] on strong "Hilux - 258XNZ" at bounding box center [274, 236] width 91 height 11
click at [410, 172] on div at bounding box center [409, 169] width 110 height 9
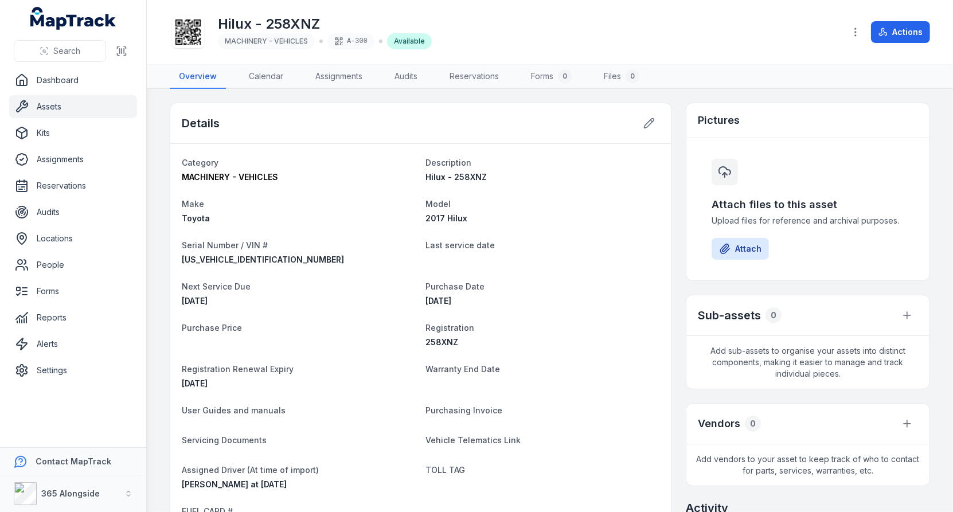
click at [361, 109] on div "Details" at bounding box center [420, 123] width 501 height 41
click at [782, 44] on div "Hilux - 258XNZ MACHINERY - VEHICLES A-300 Available" at bounding box center [503, 32] width 666 height 37
